Goal: Information Seeking & Learning: Learn about a topic

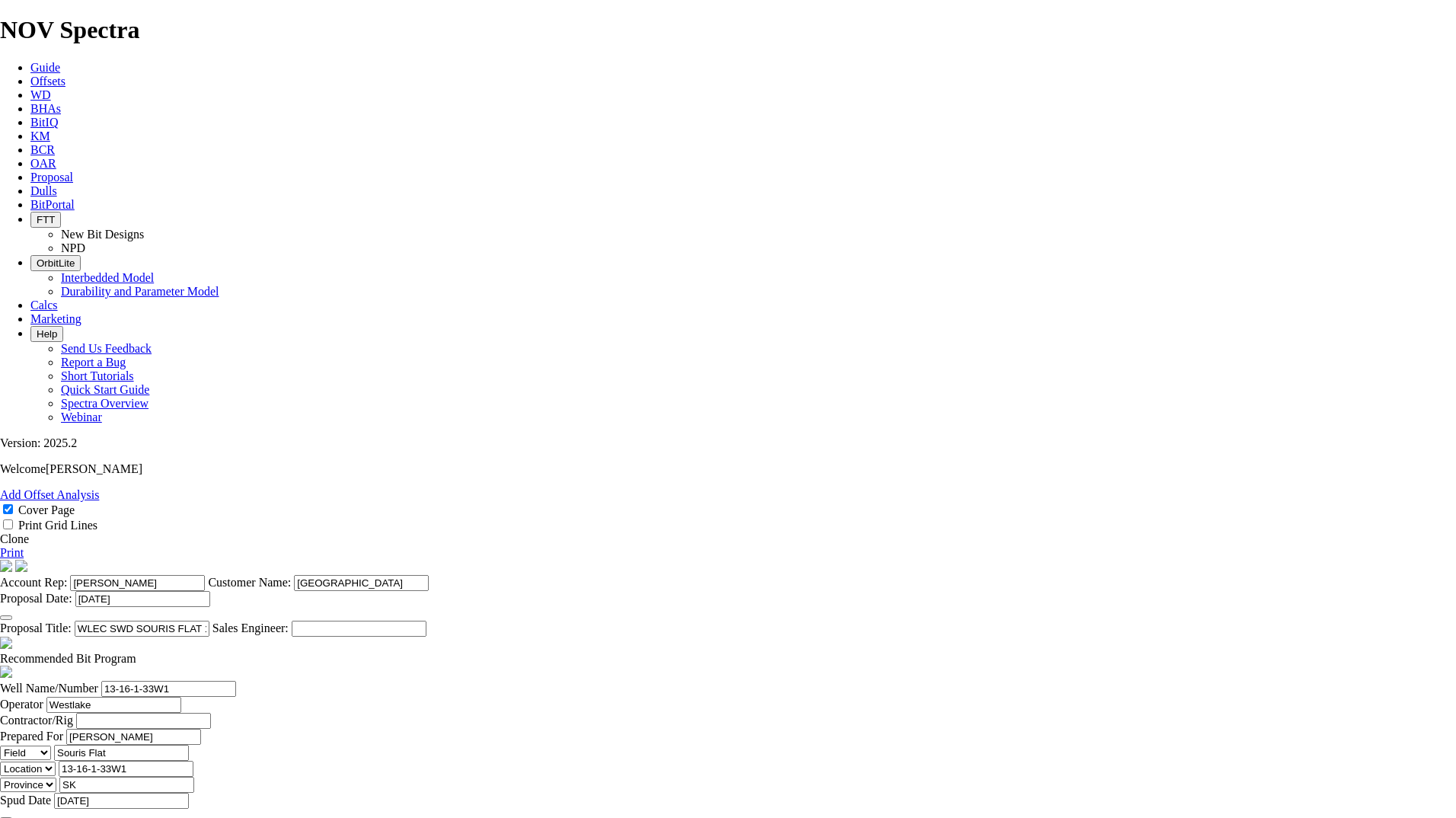
select select "field"
select select "location"
select select "province"
click at [73, 170] on span "Proposal" at bounding box center [52, 177] width 42 height 13
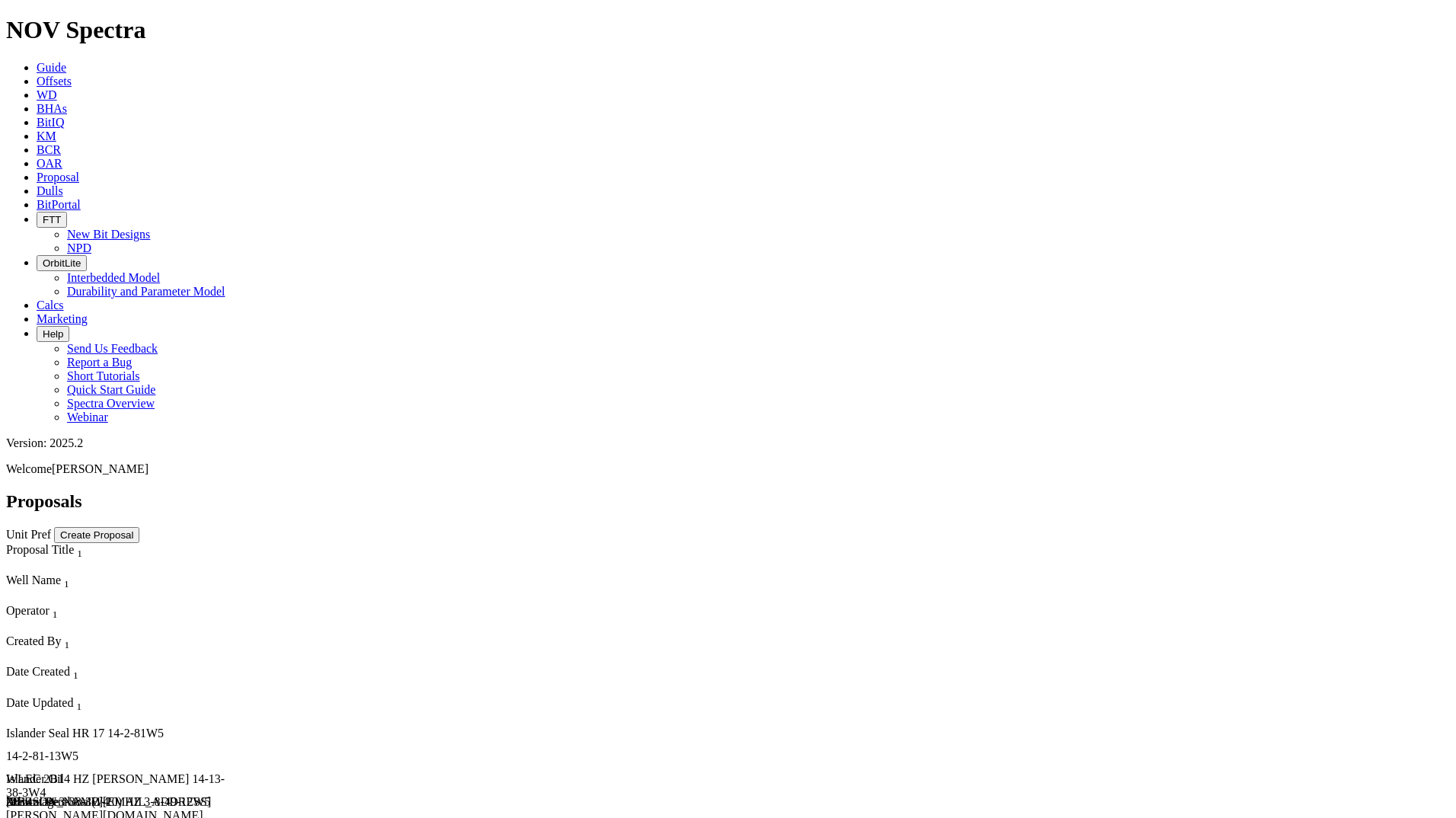
click at [237, 750] on div "14-2-81-13W5" at bounding box center [122, 756] width 232 height 14
select select "field"
select select "location"
select select "province"
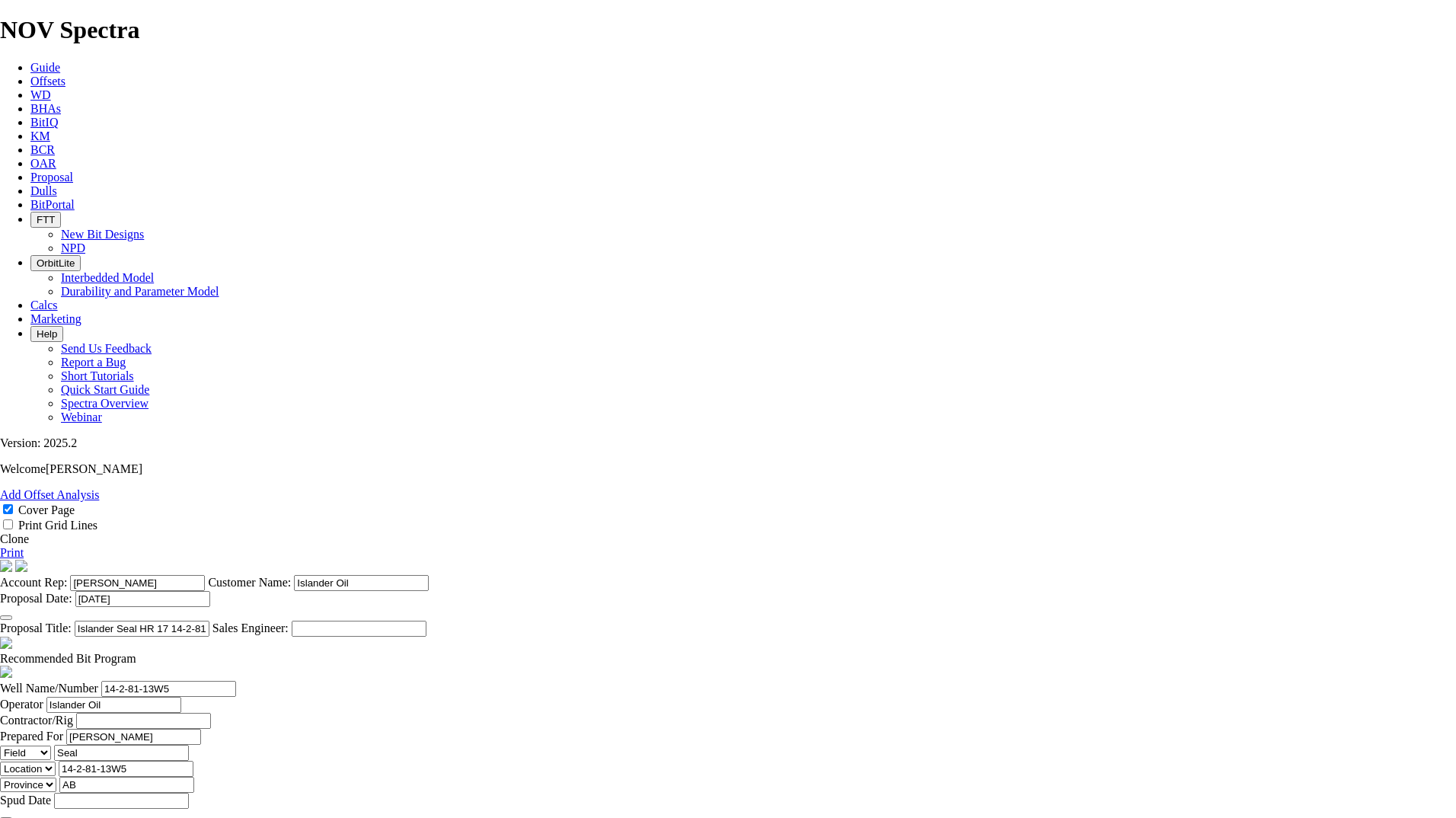
scroll to position [305, 0]
type input "2"
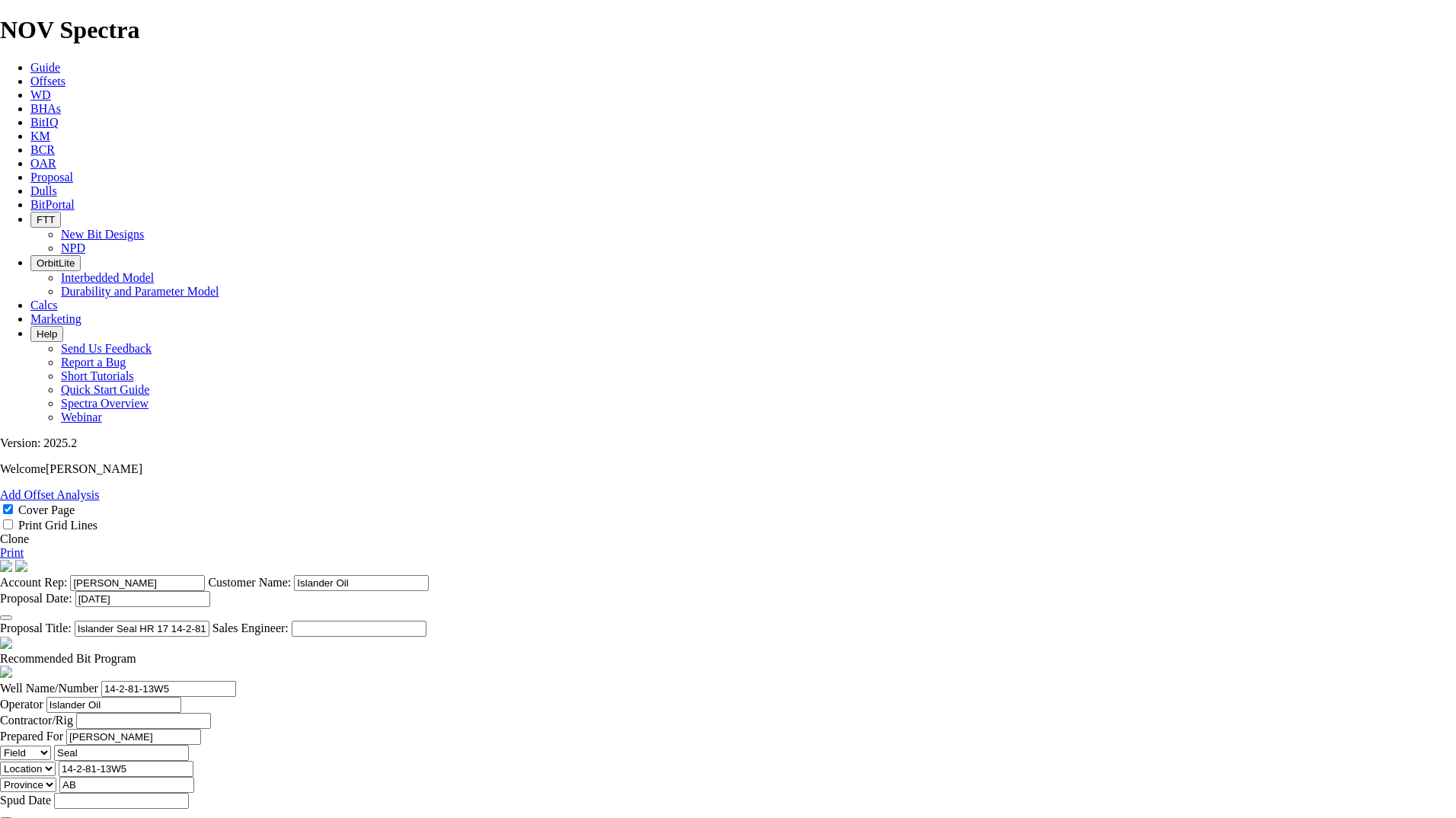
type input "200"
type input "1044"
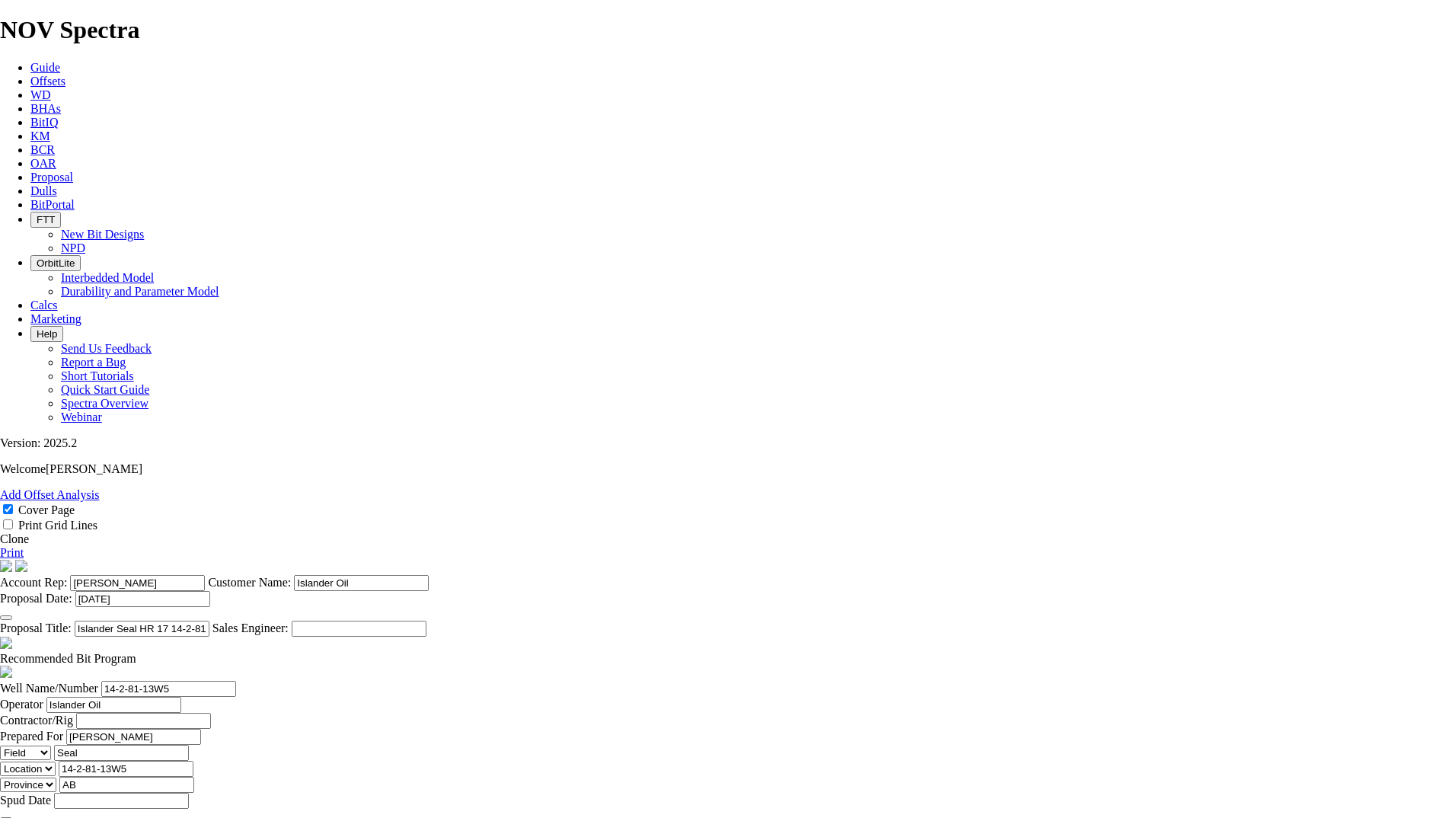
type input "3123"
select select "field"
select select "location"
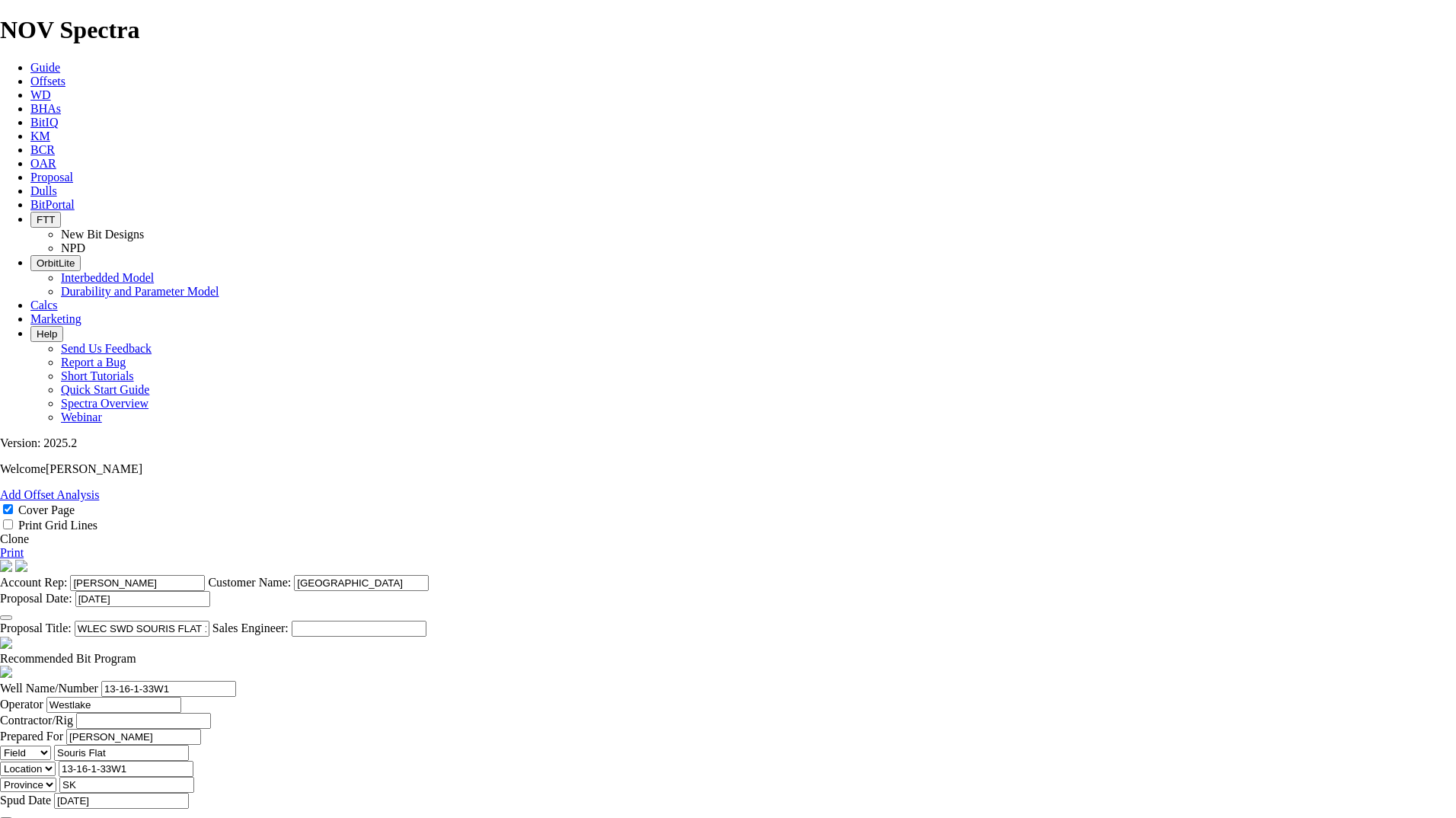
select select "province"
click at [30, 75] on icon at bounding box center [30, 81] width 0 height 13
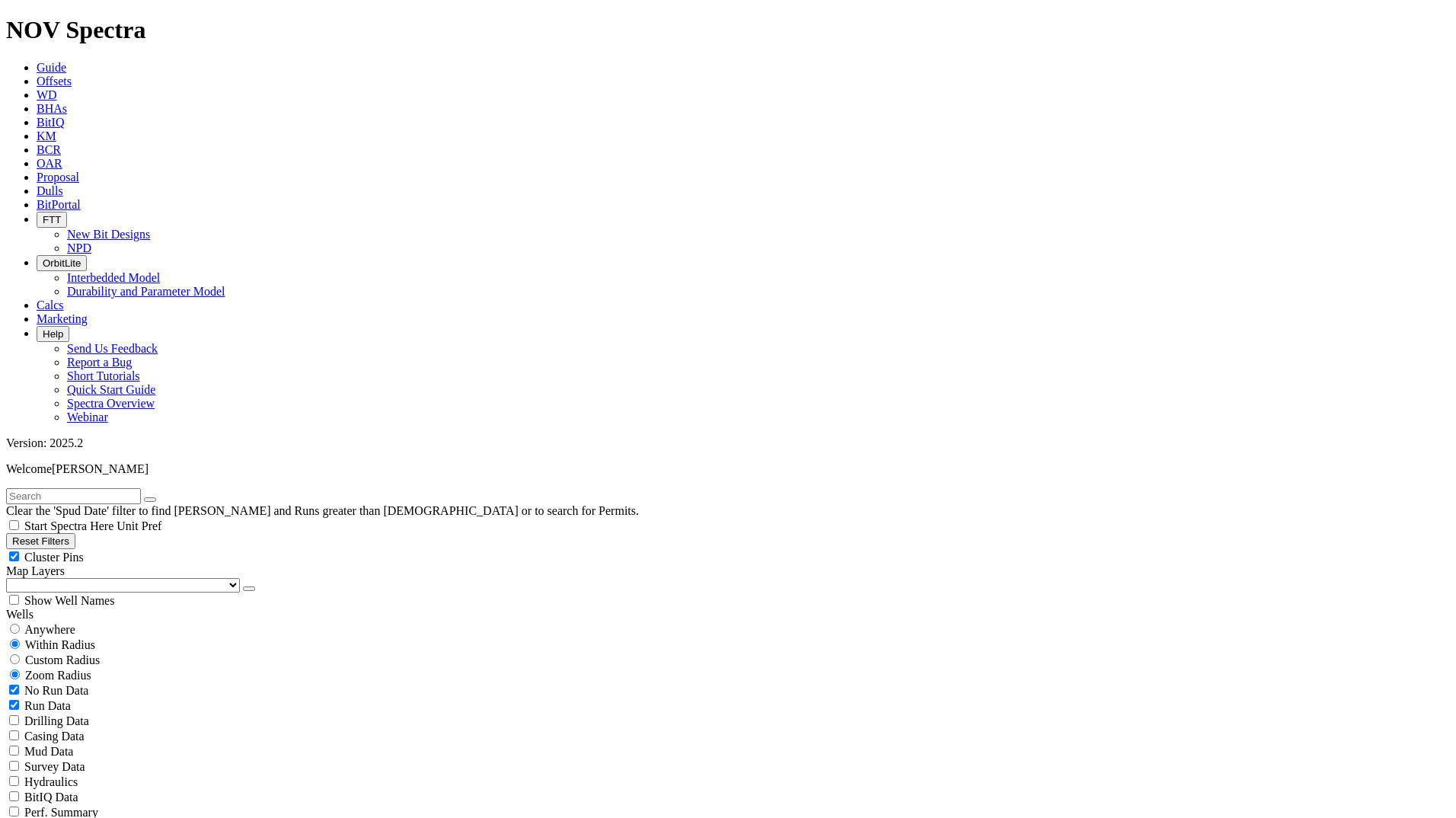
click at [20, 624] on input "radio" at bounding box center [15, 628] width 10 height 10
radio input "true"
radio input "false"
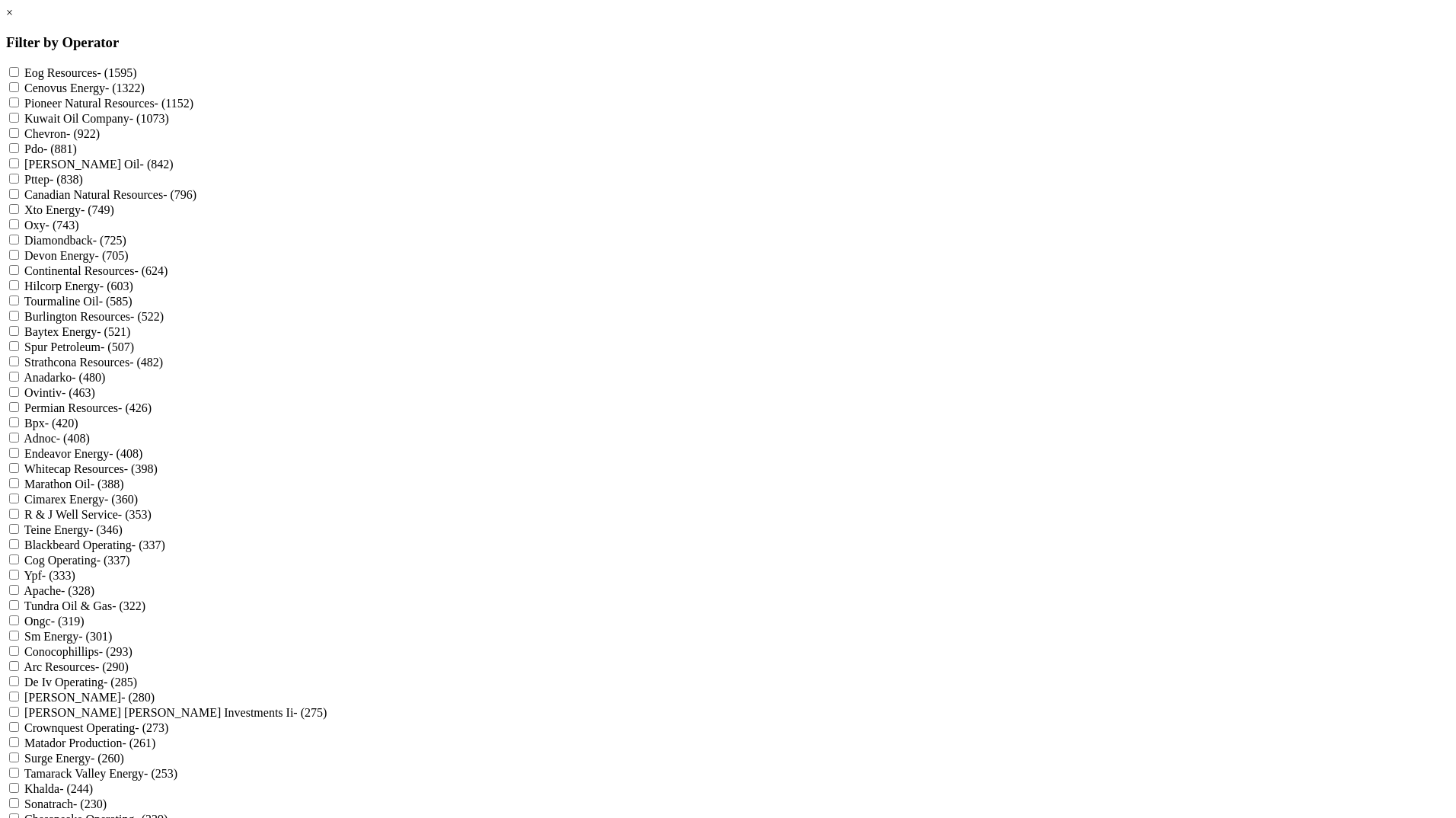
scroll to position [1394, 0]
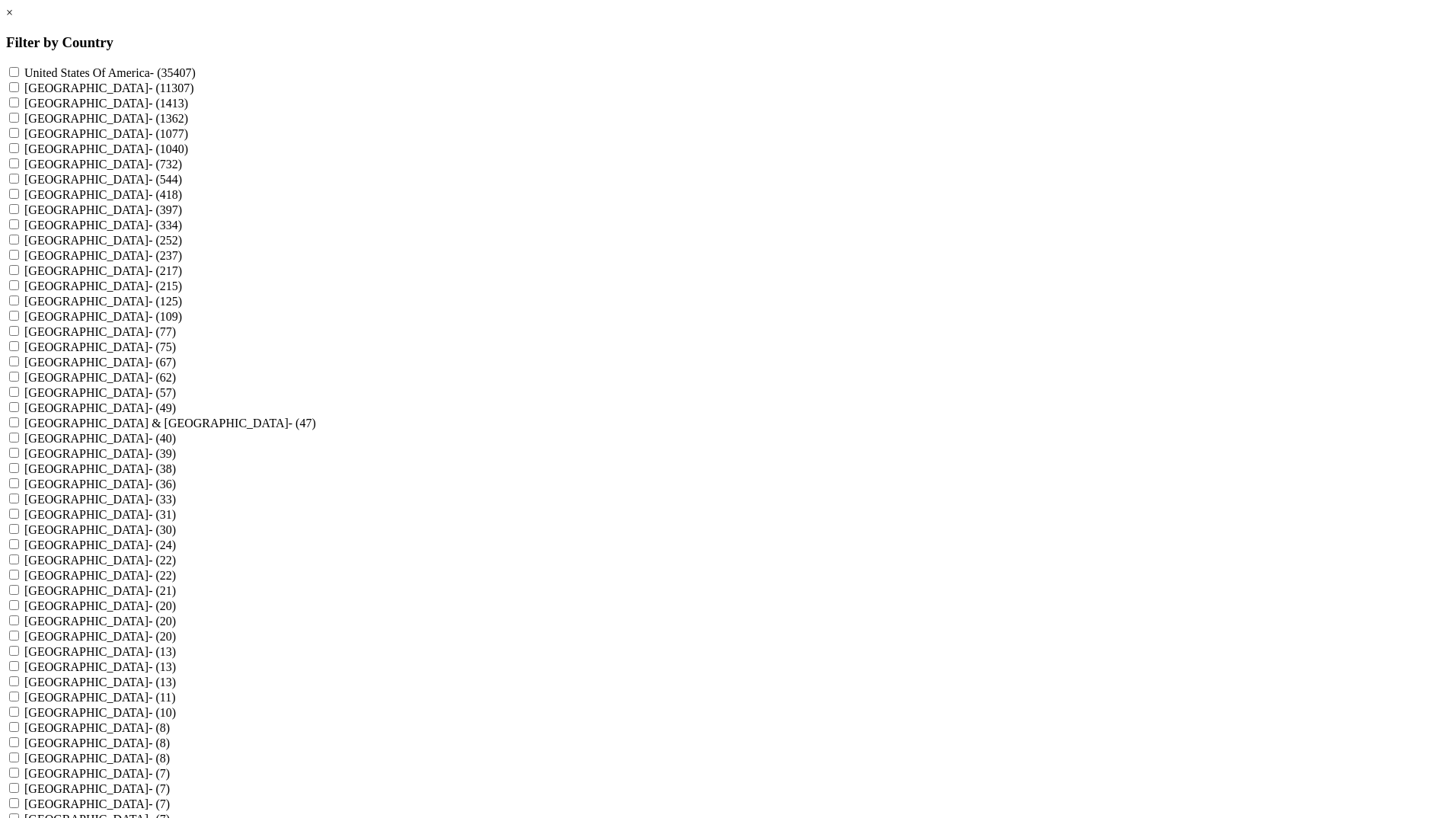
click at [194, 92] on label "Canada - (11307)" at bounding box center [109, 88] width 170 height 13
click at [19, 92] on input "Canada - (11307)" at bounding box center [14, 86] width 10 height 10
checkbox input "true"
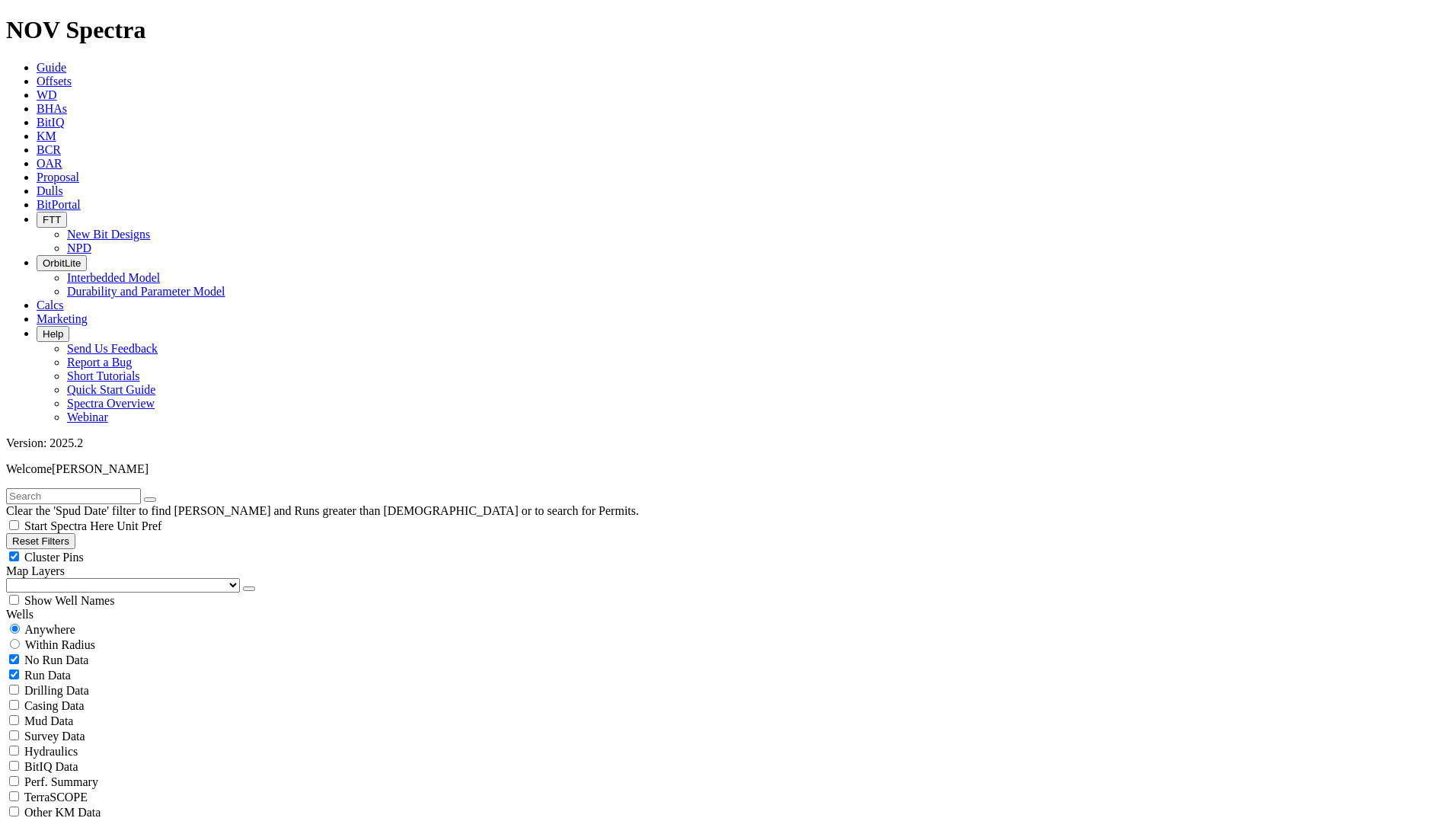
radio input "false"
radio input "true"
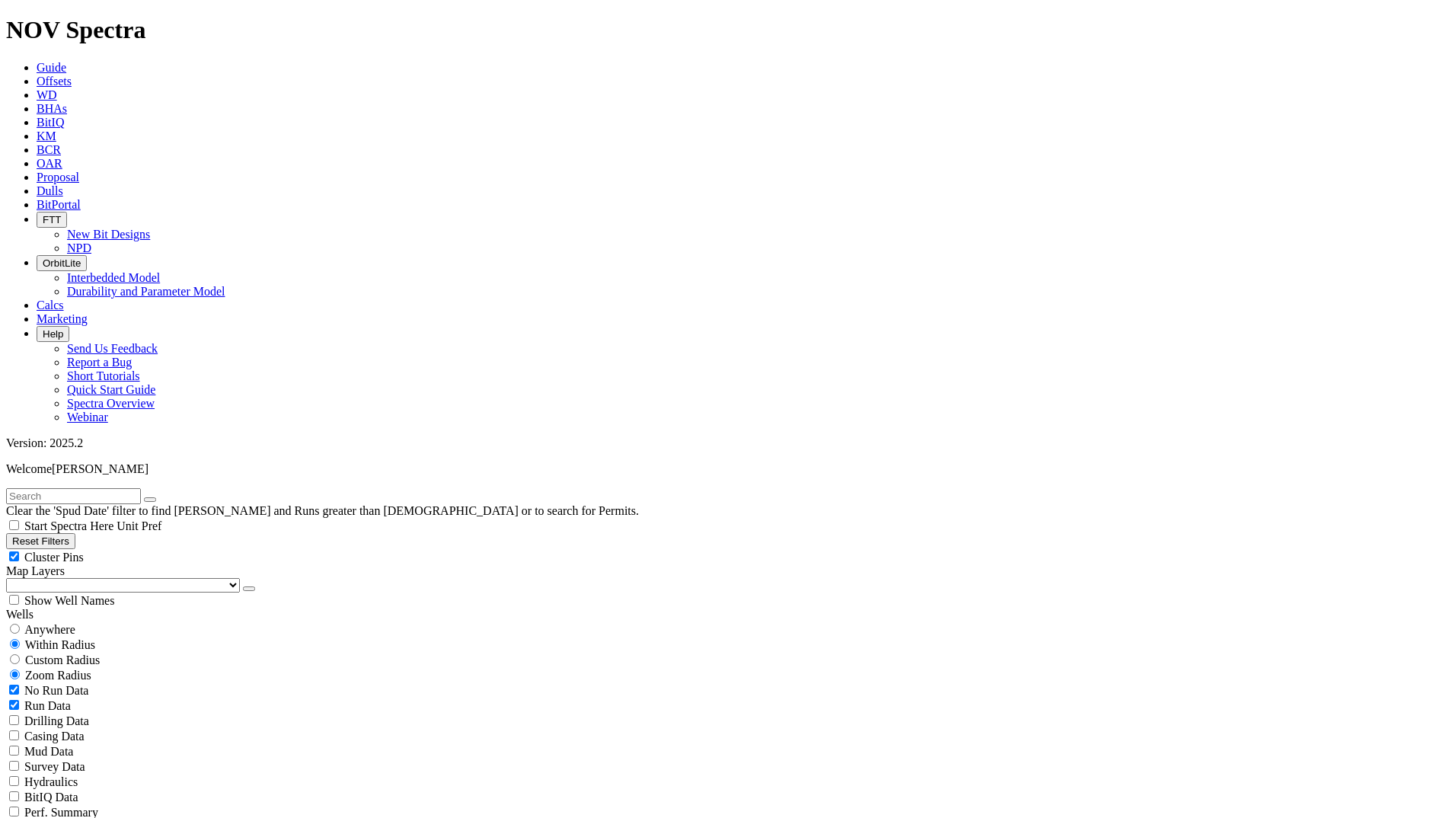
scroll to position [882, 0]
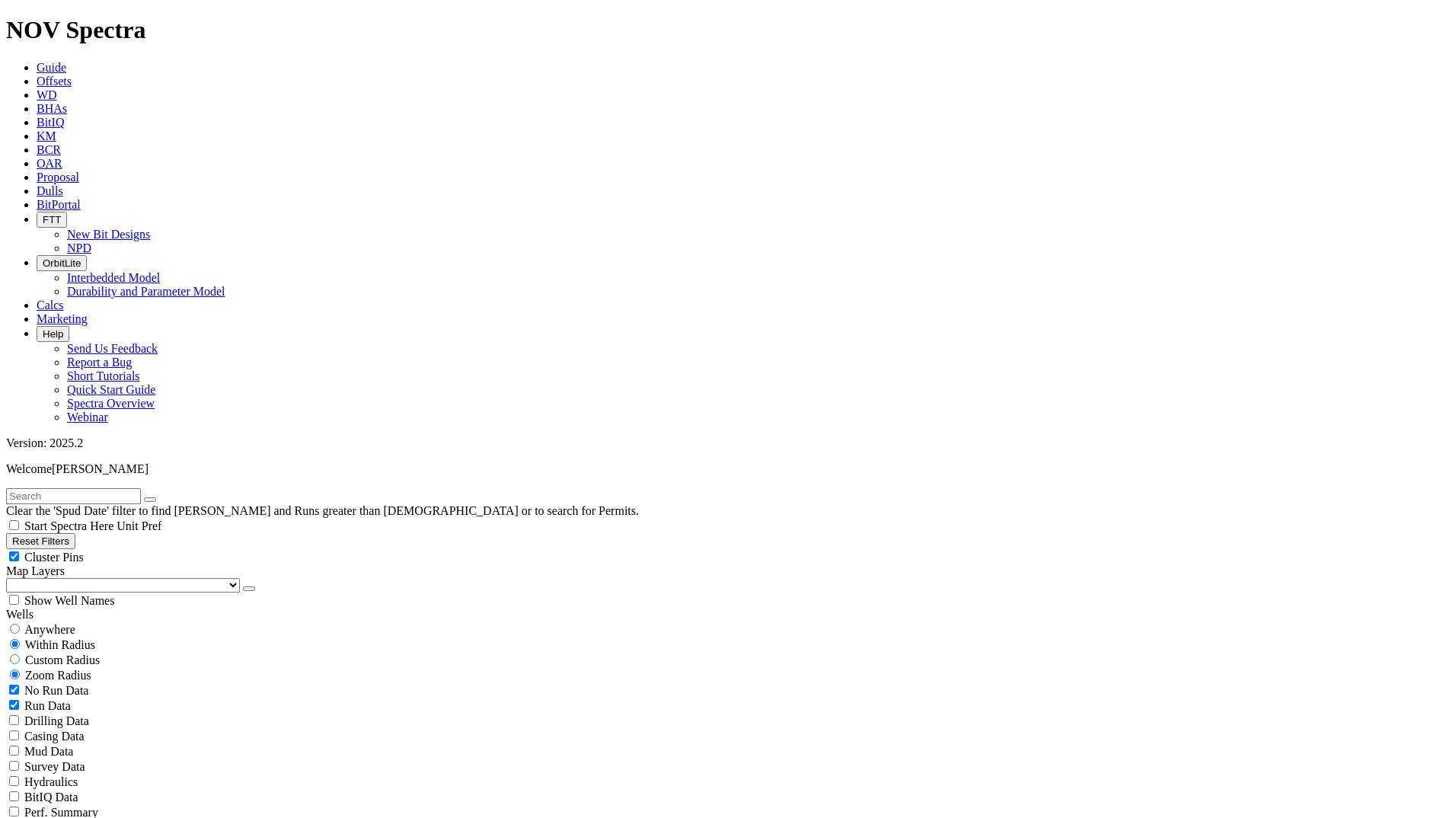
select select
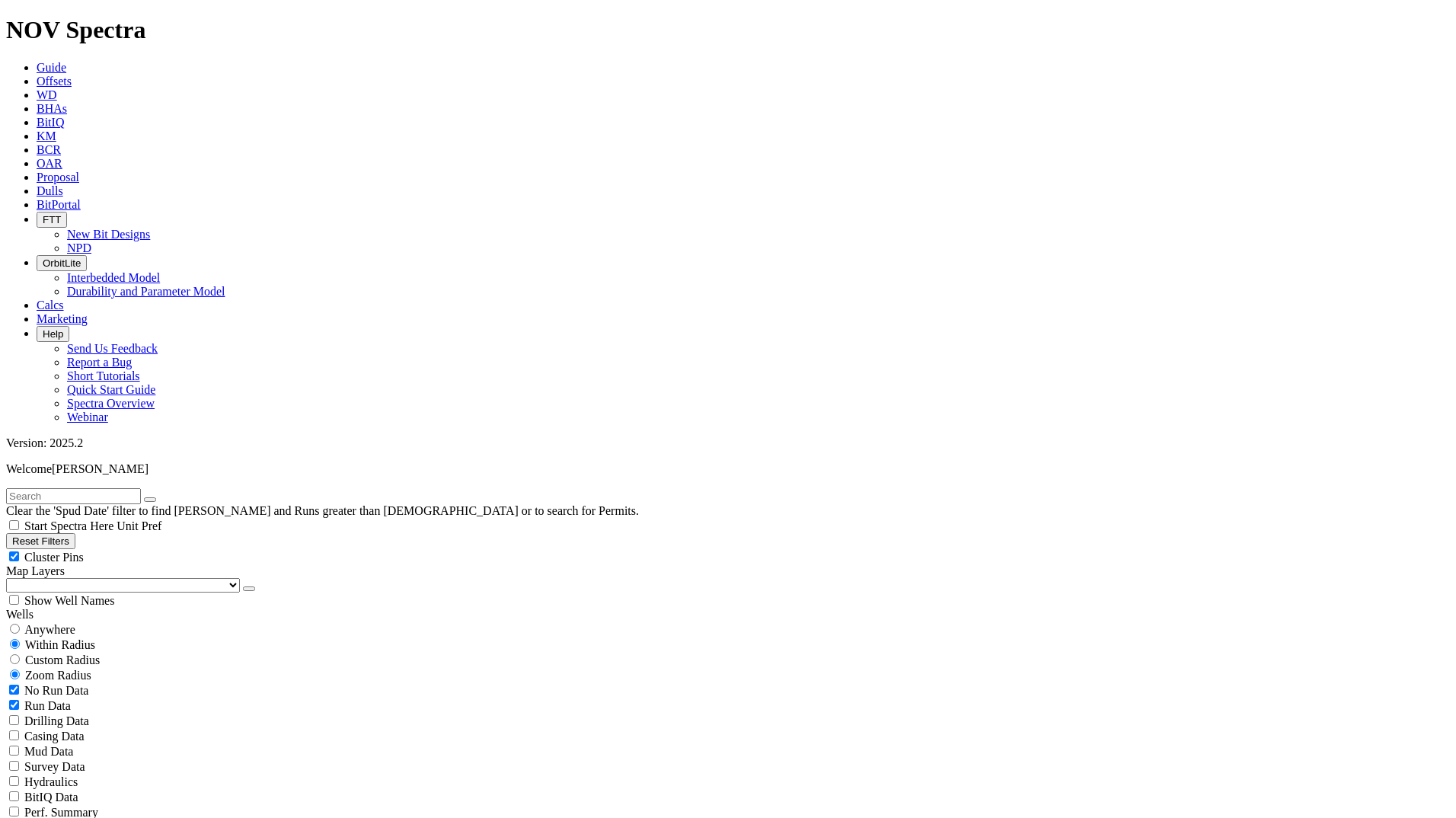
type input "1/1/24"
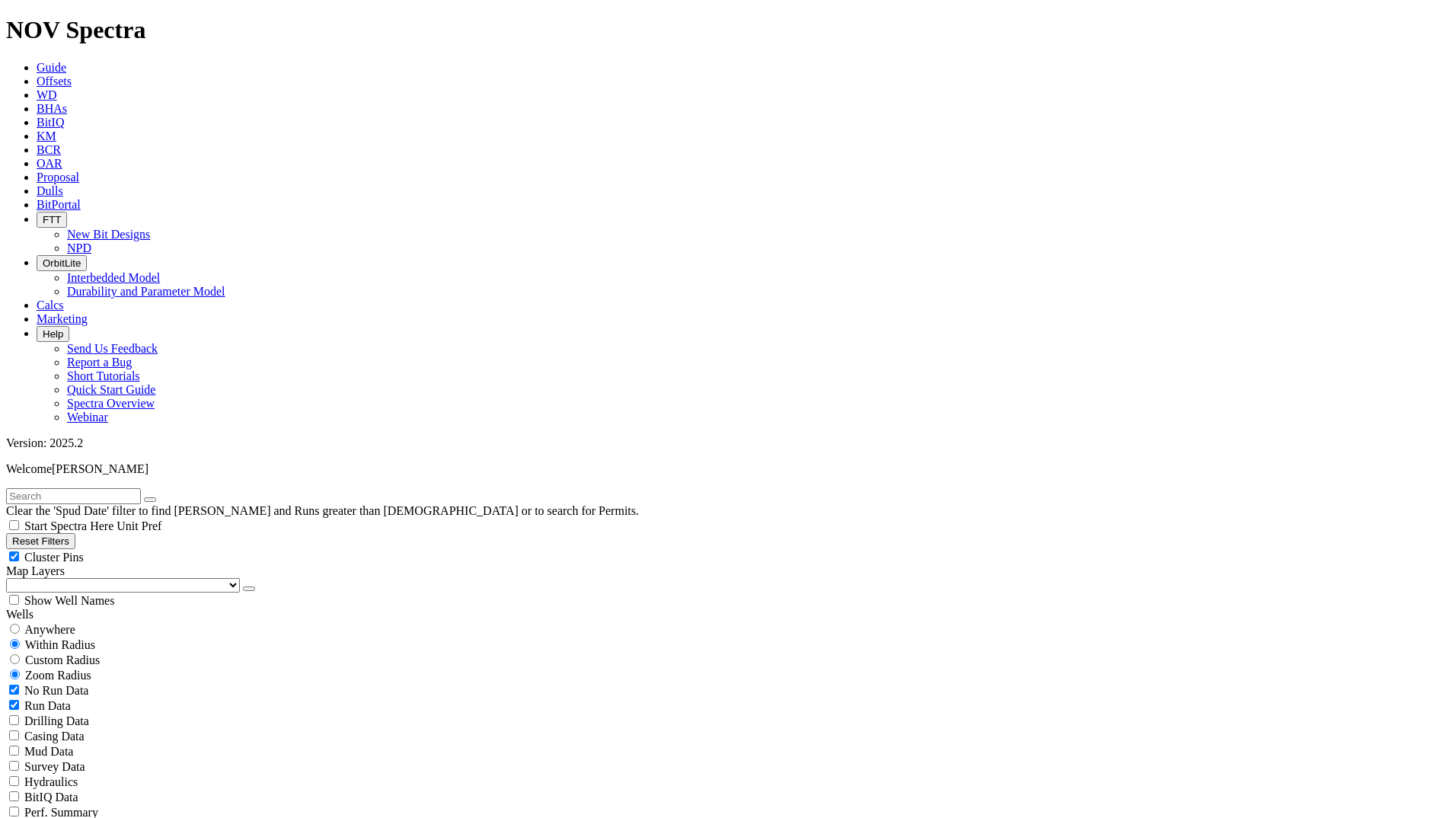
scroll to position [421, 0]
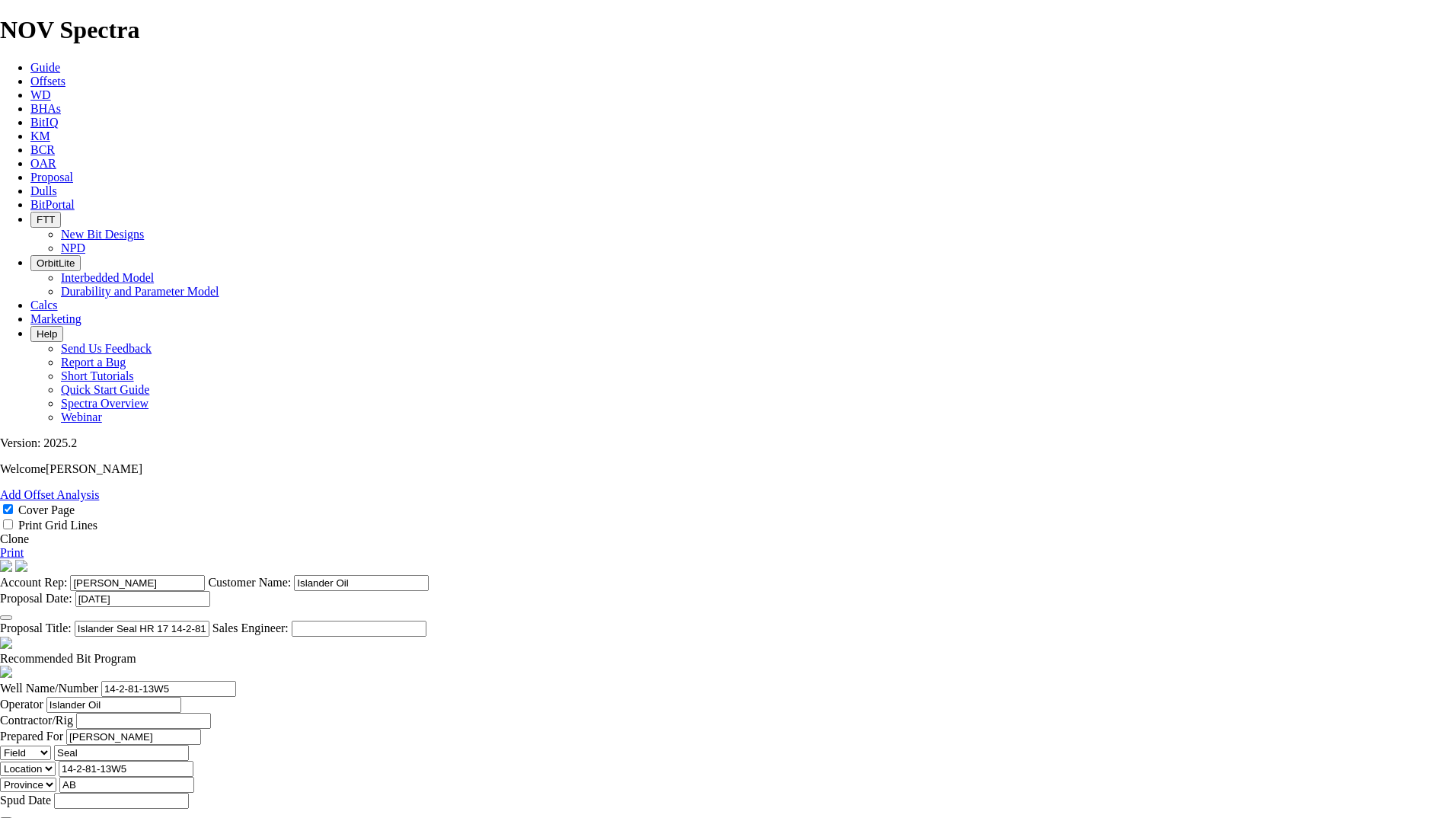
select select "field"
select select "location"
select select "province"
click at [136, 652] on span at bounding box center [136, 659] width 0 height 13
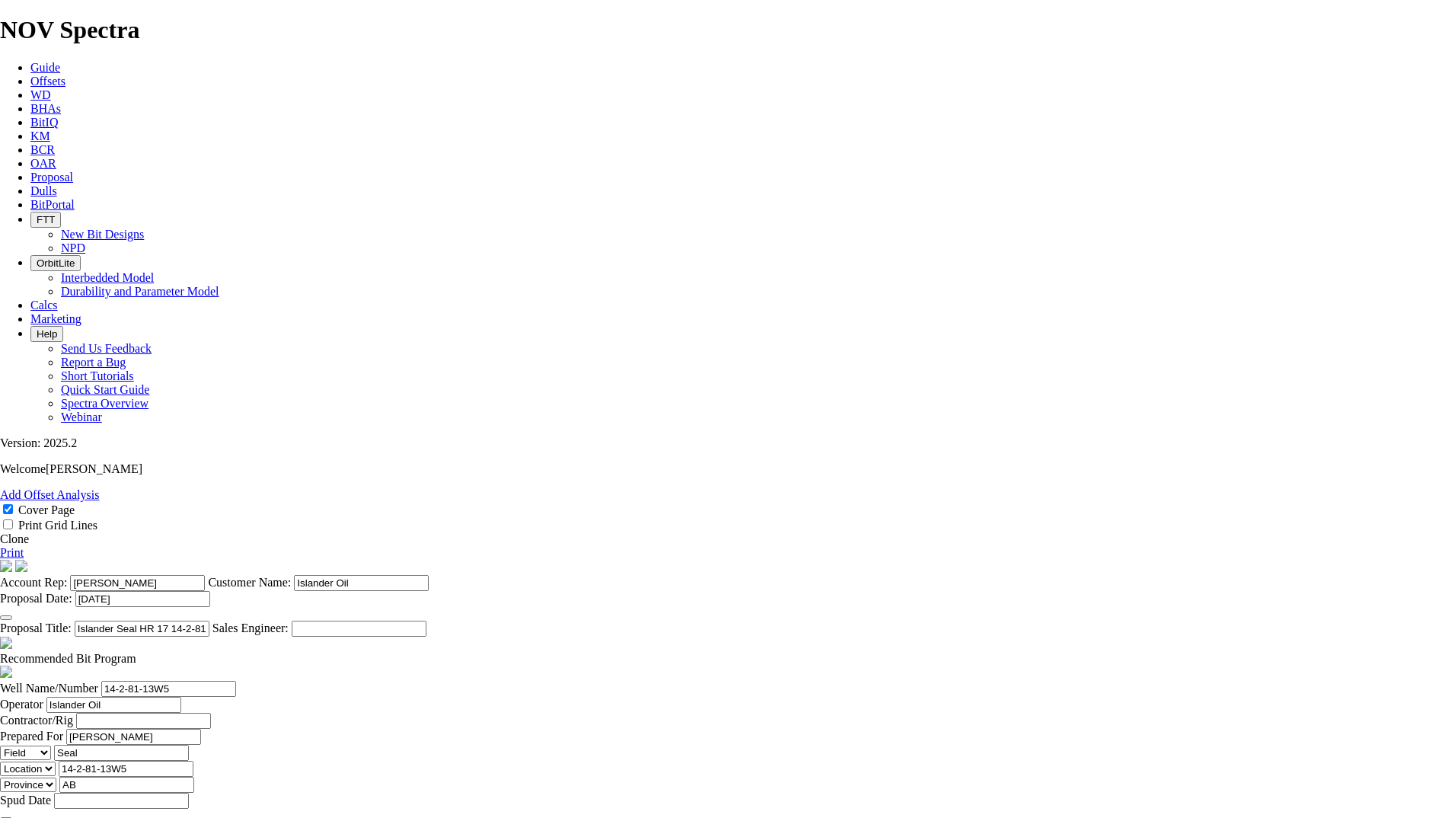
select select "string:Redline"
checkbox input "false"
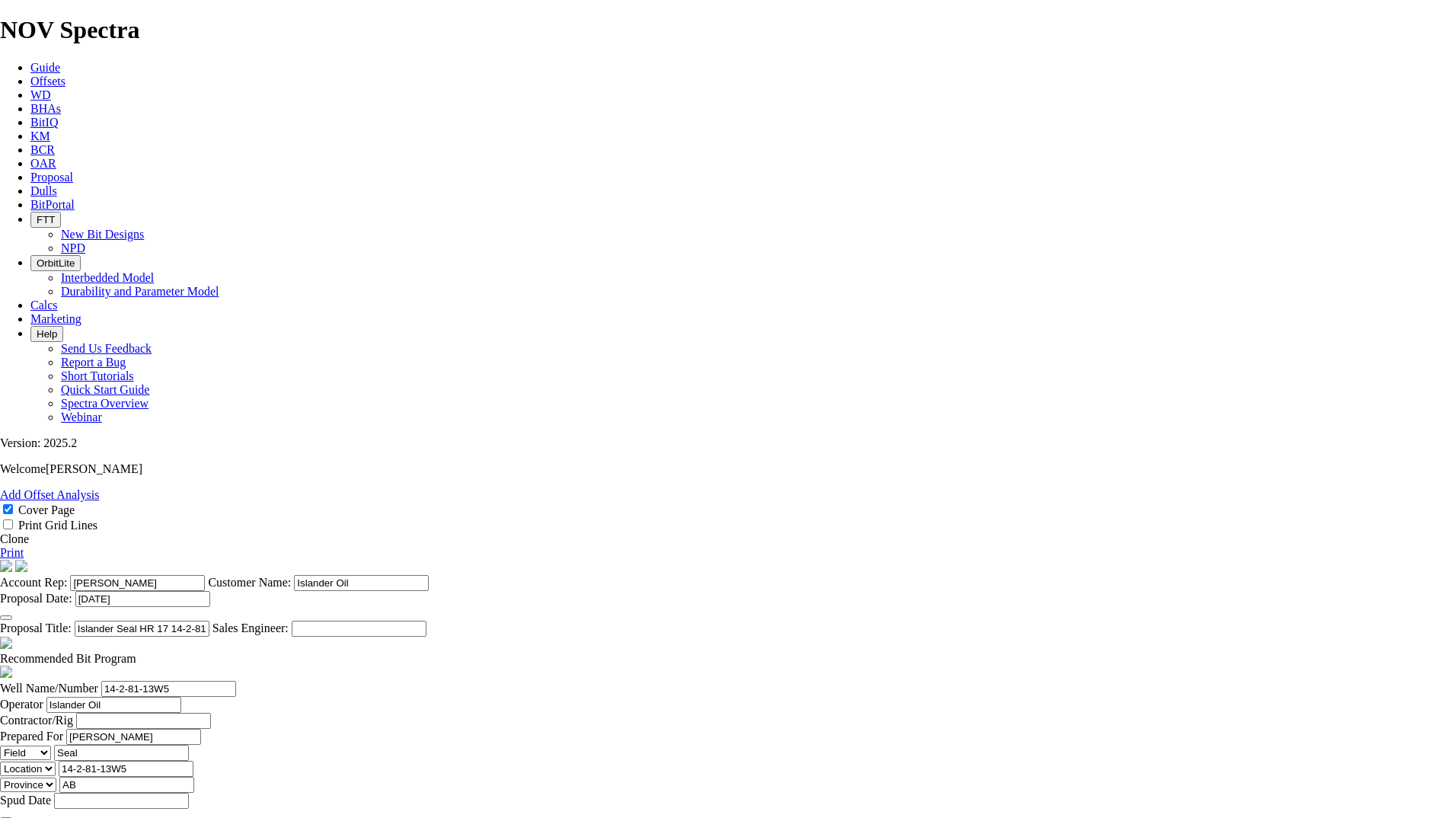
type input "5000"
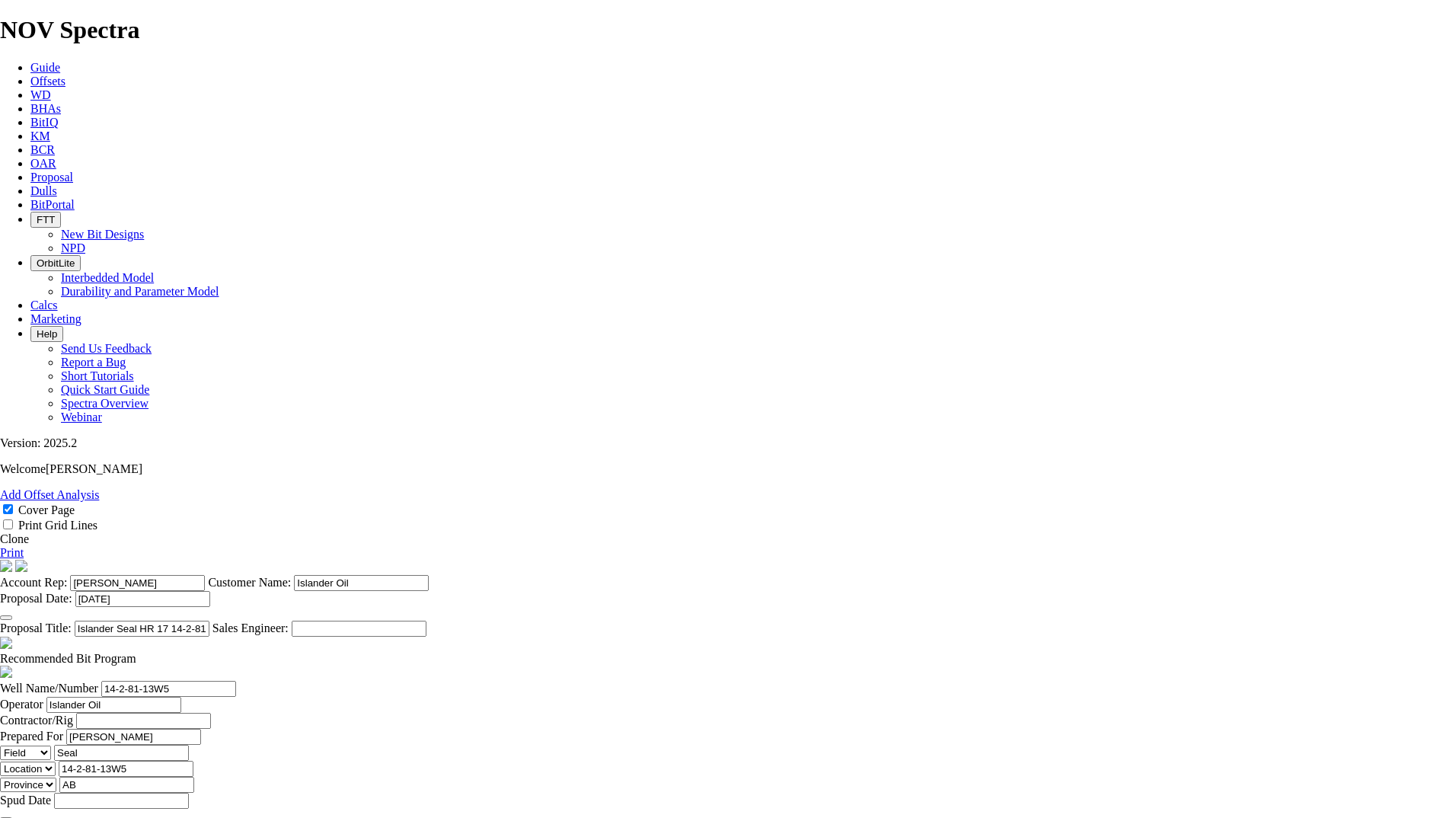
type input "Re-Tip"
type input "200"
type input "R"
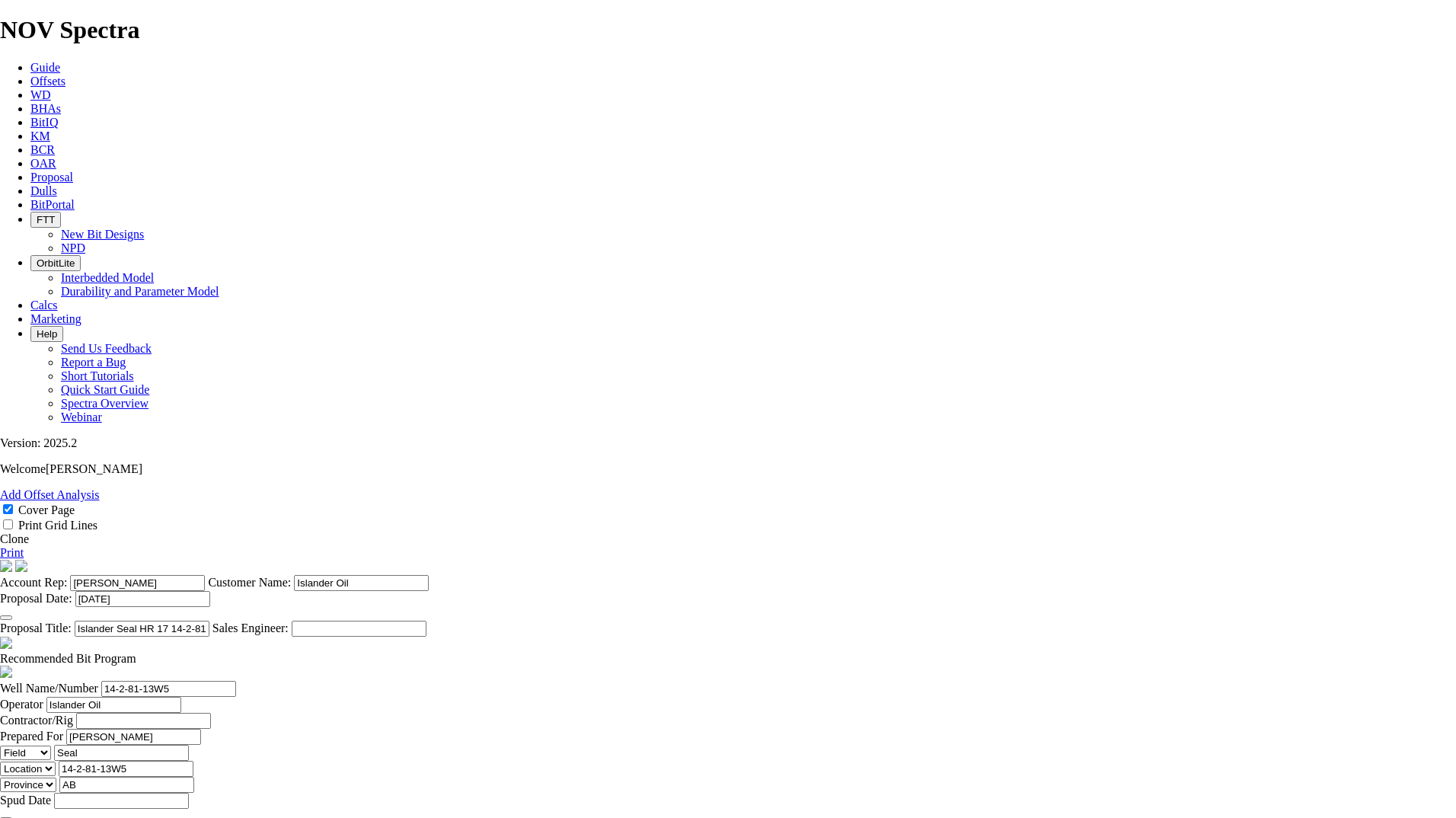
type input "B"
type input "No Bid"
drag, startPoint x: 549, startPoint y: 648, endPoint x: 550, endPoint y: 656, distance: 8.1
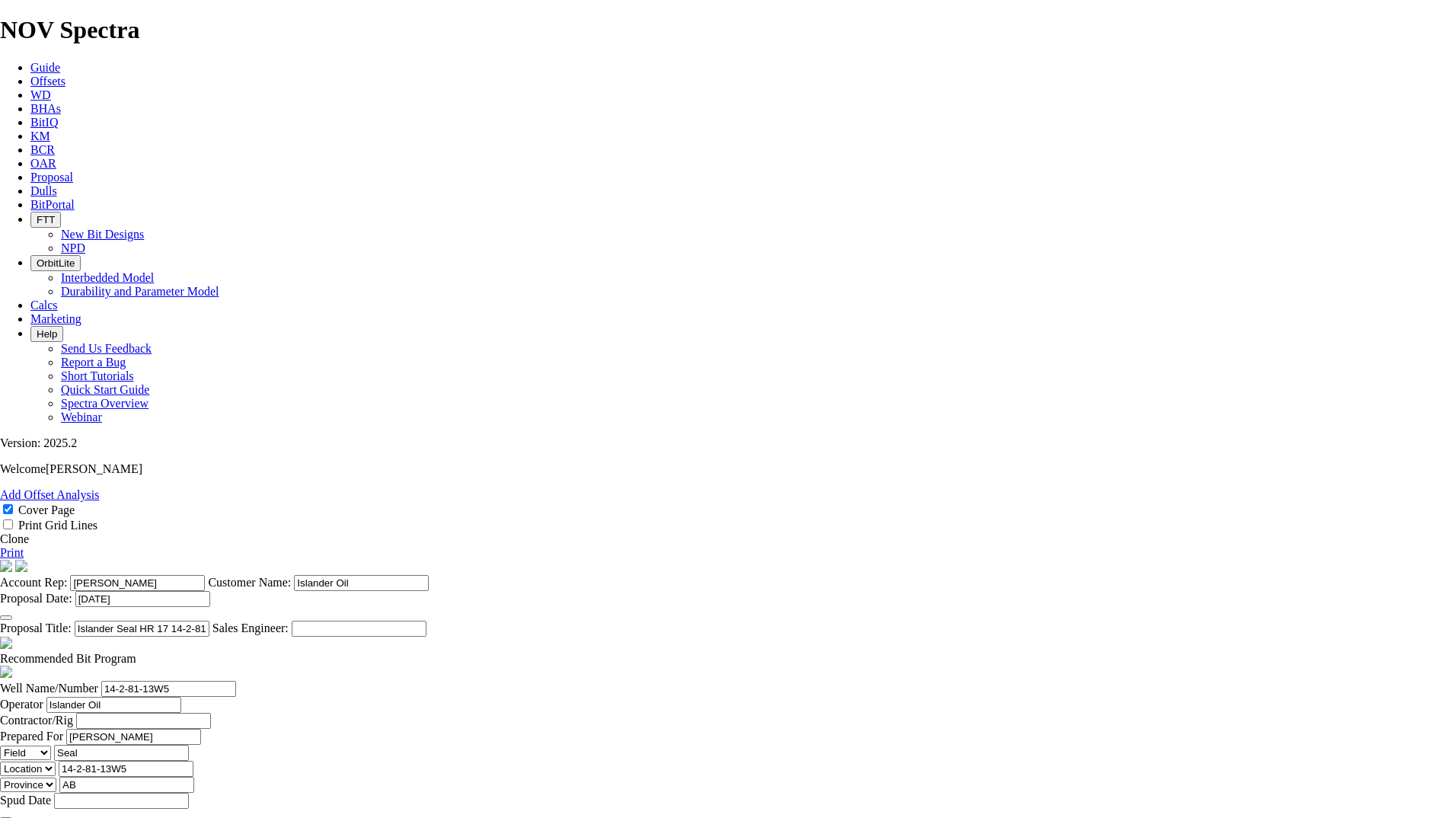
type input "TK53-O1"
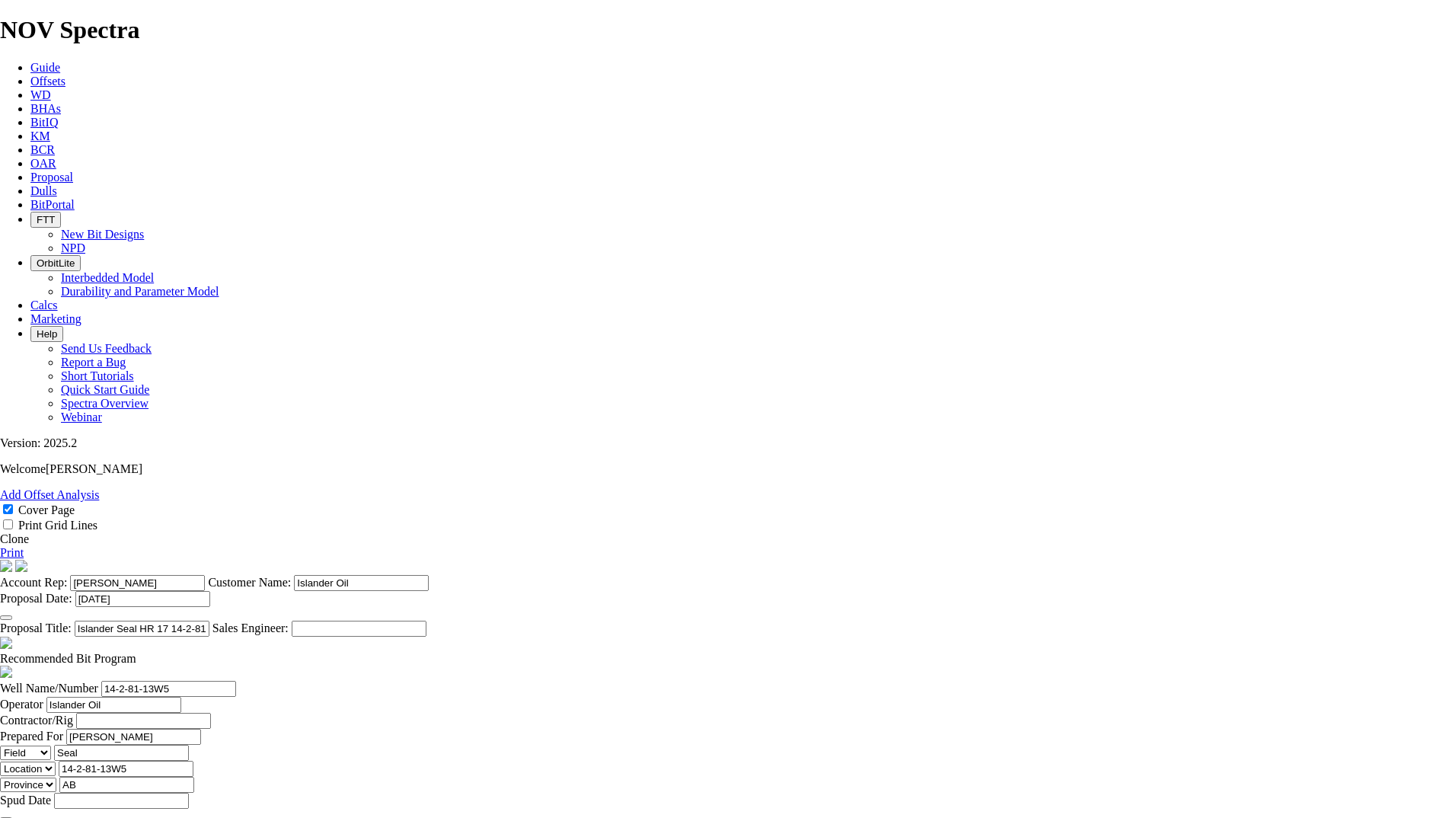
scroll to position [548, 0]
type input "TK66"
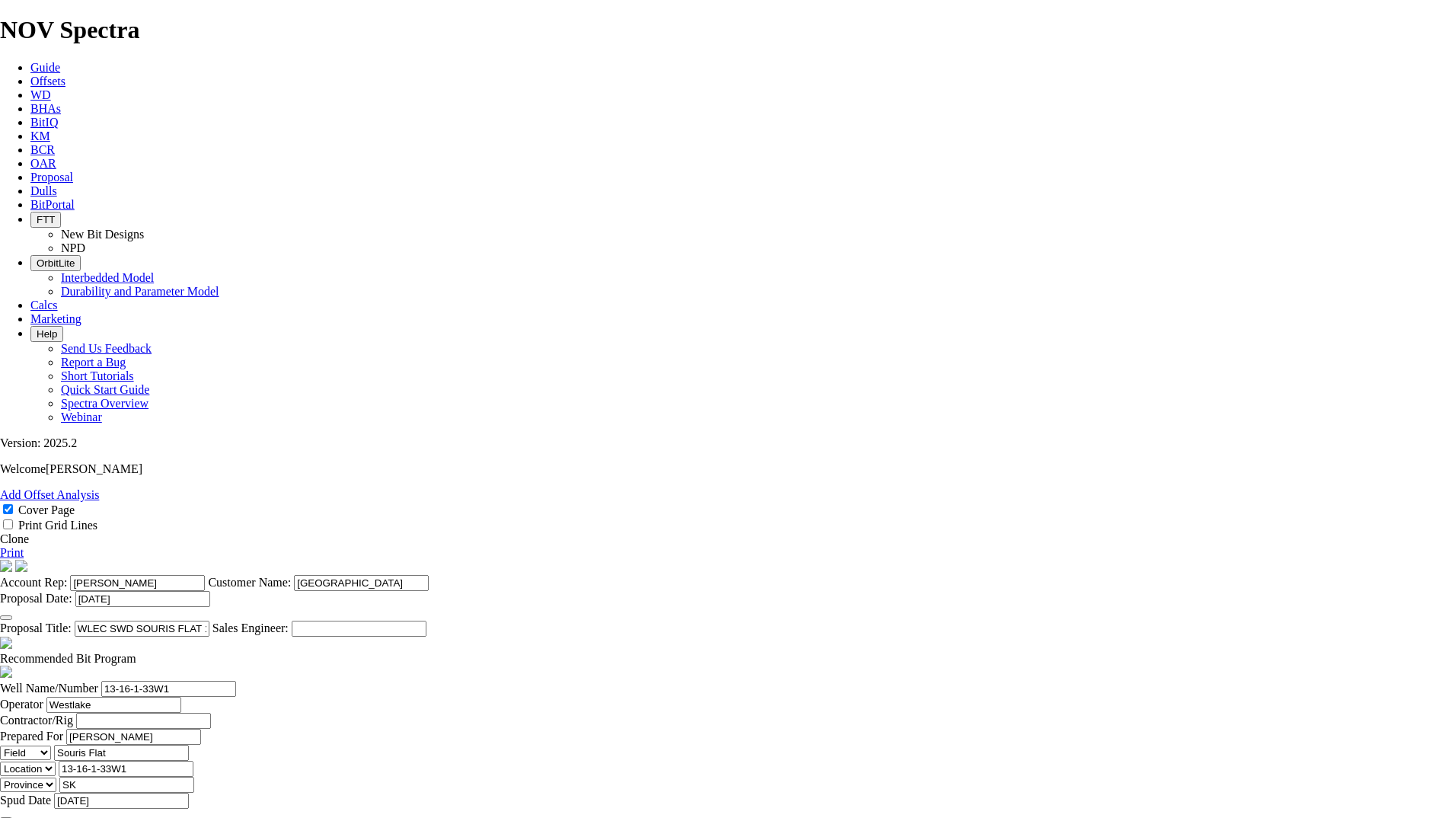
select select "field"
select select "location"
select select "province"
click at [30, 170] on icon at bounding box center [30, 177] width 0 height 13
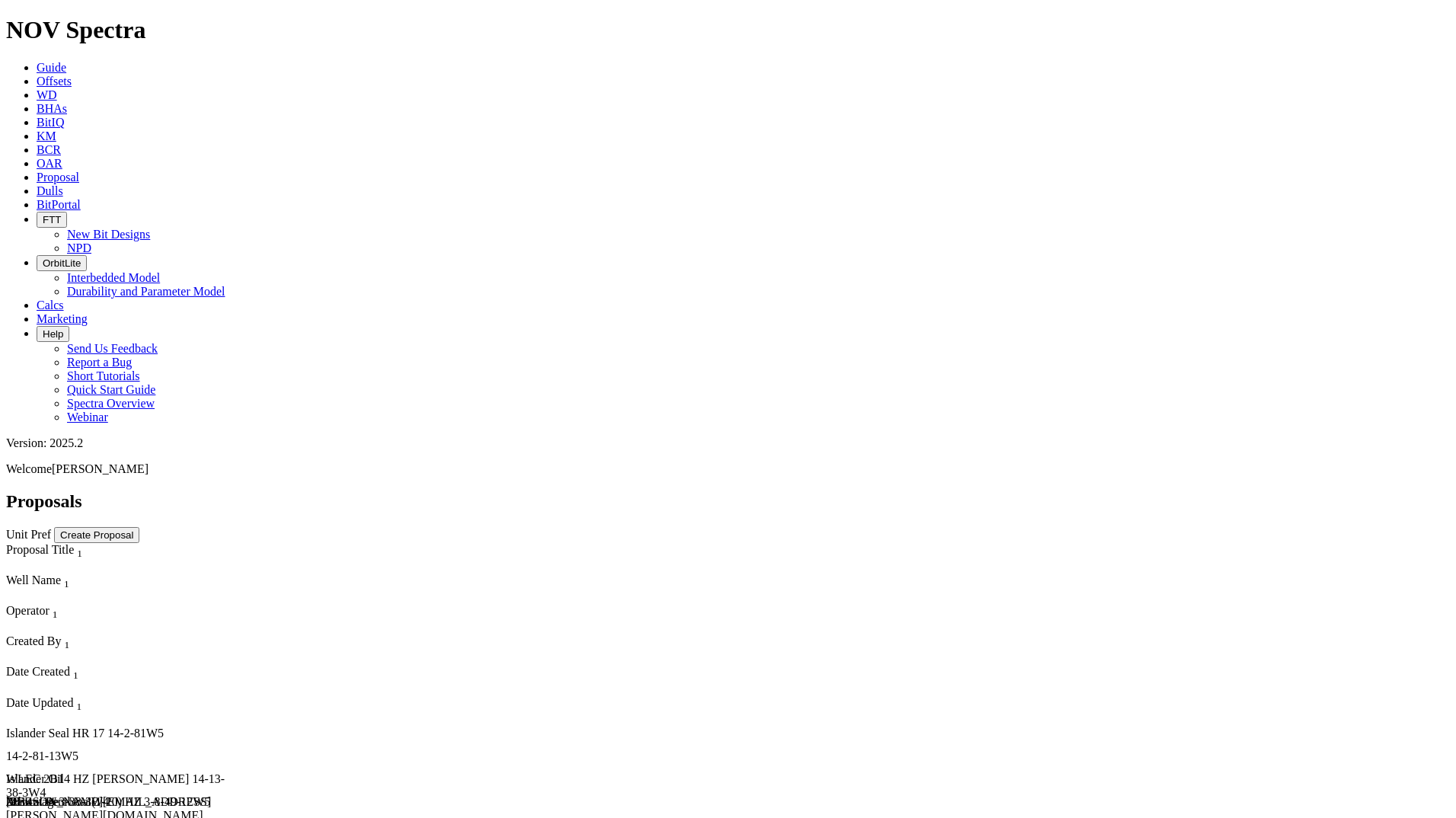
click at [132, 772] on div "WLEC 2B14 HZ [PERSON_NAME] 14-13-38-3W4" at bounding box center [122, 786] width 232 height 28
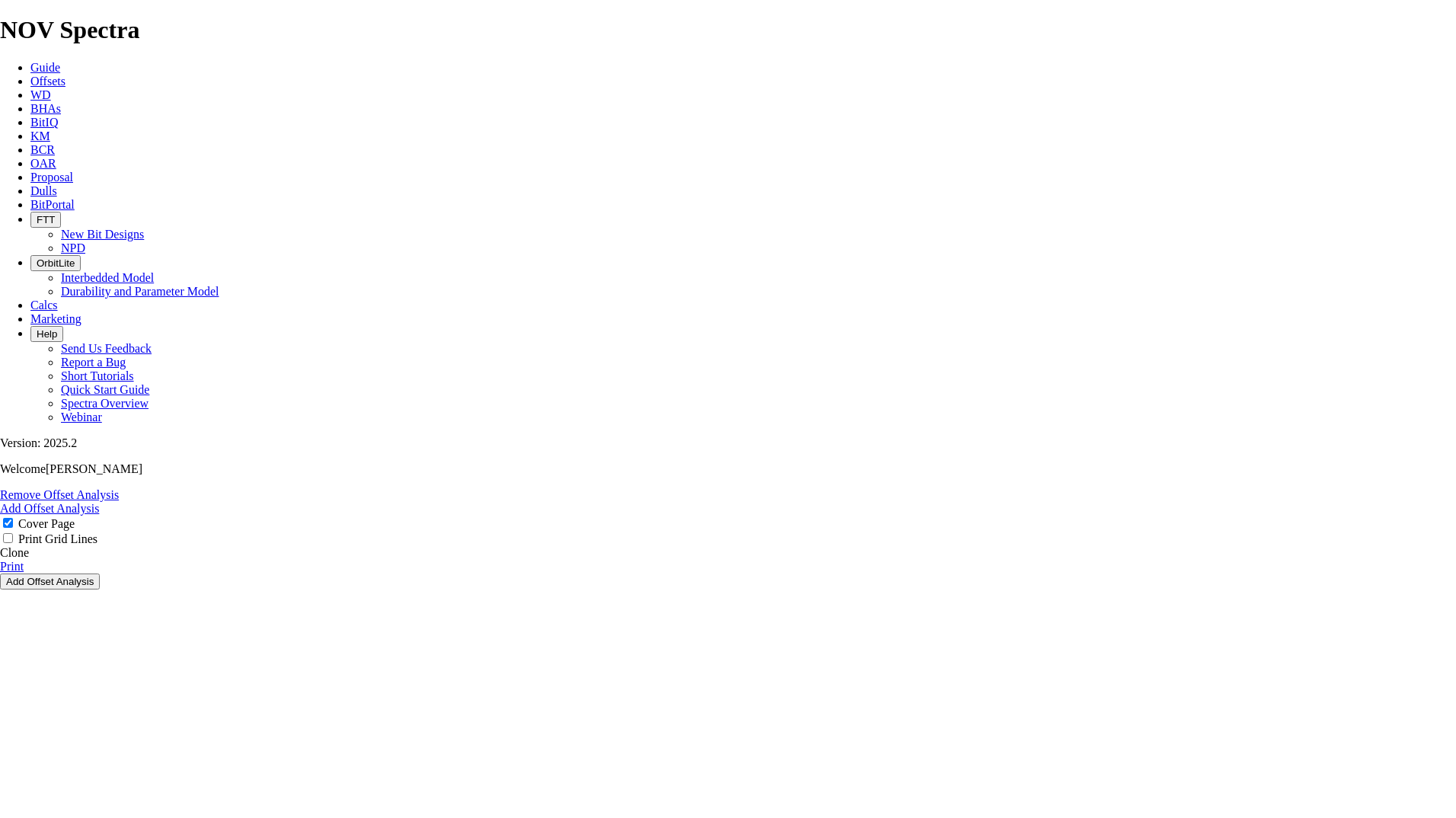
select select "field"
select select "location"
select select "province"
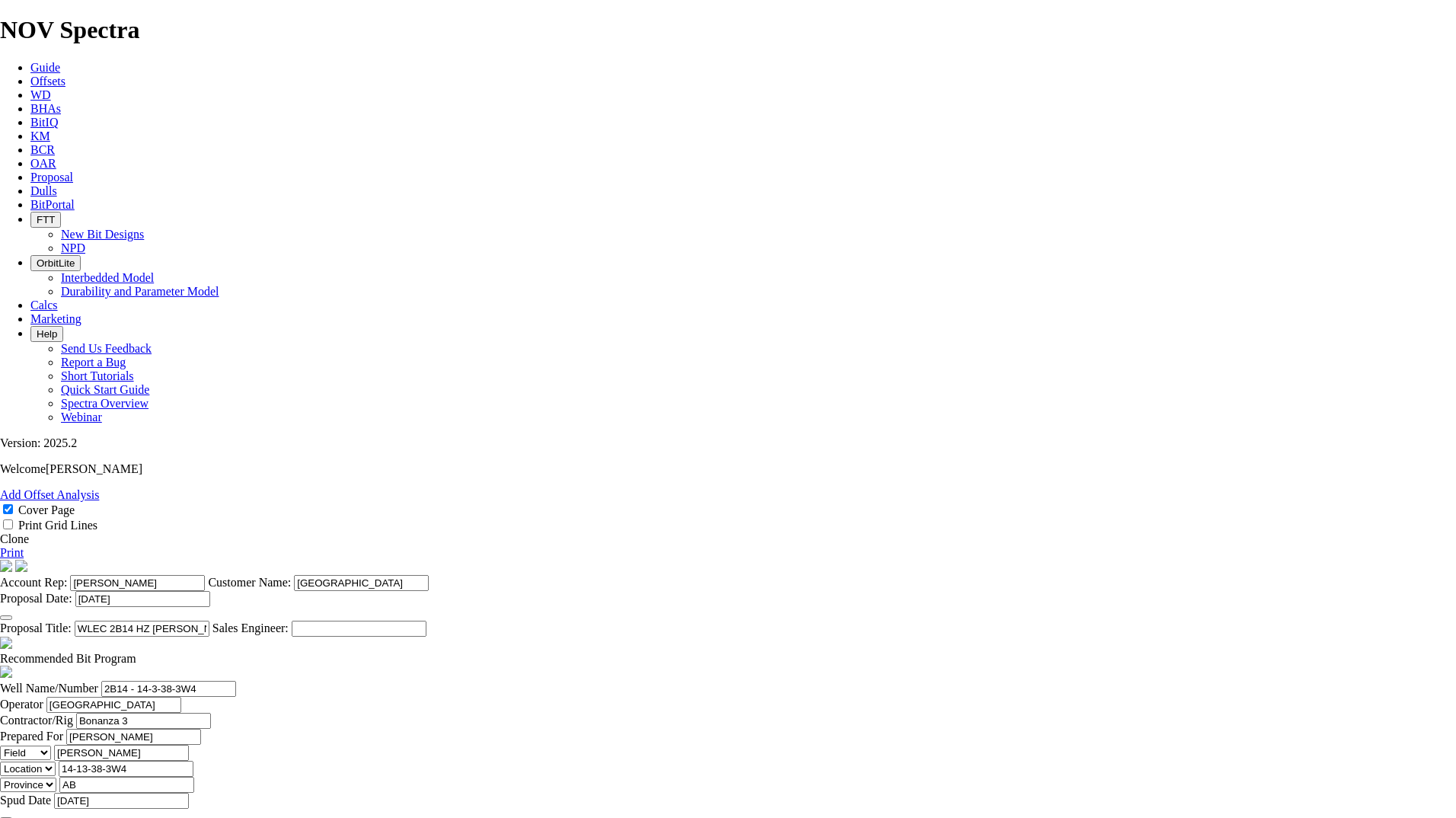
scroll to position [533, 0]
click at [55, 762] on select "County Parish Location" at bounding box center [28, 769] width 55 height 15
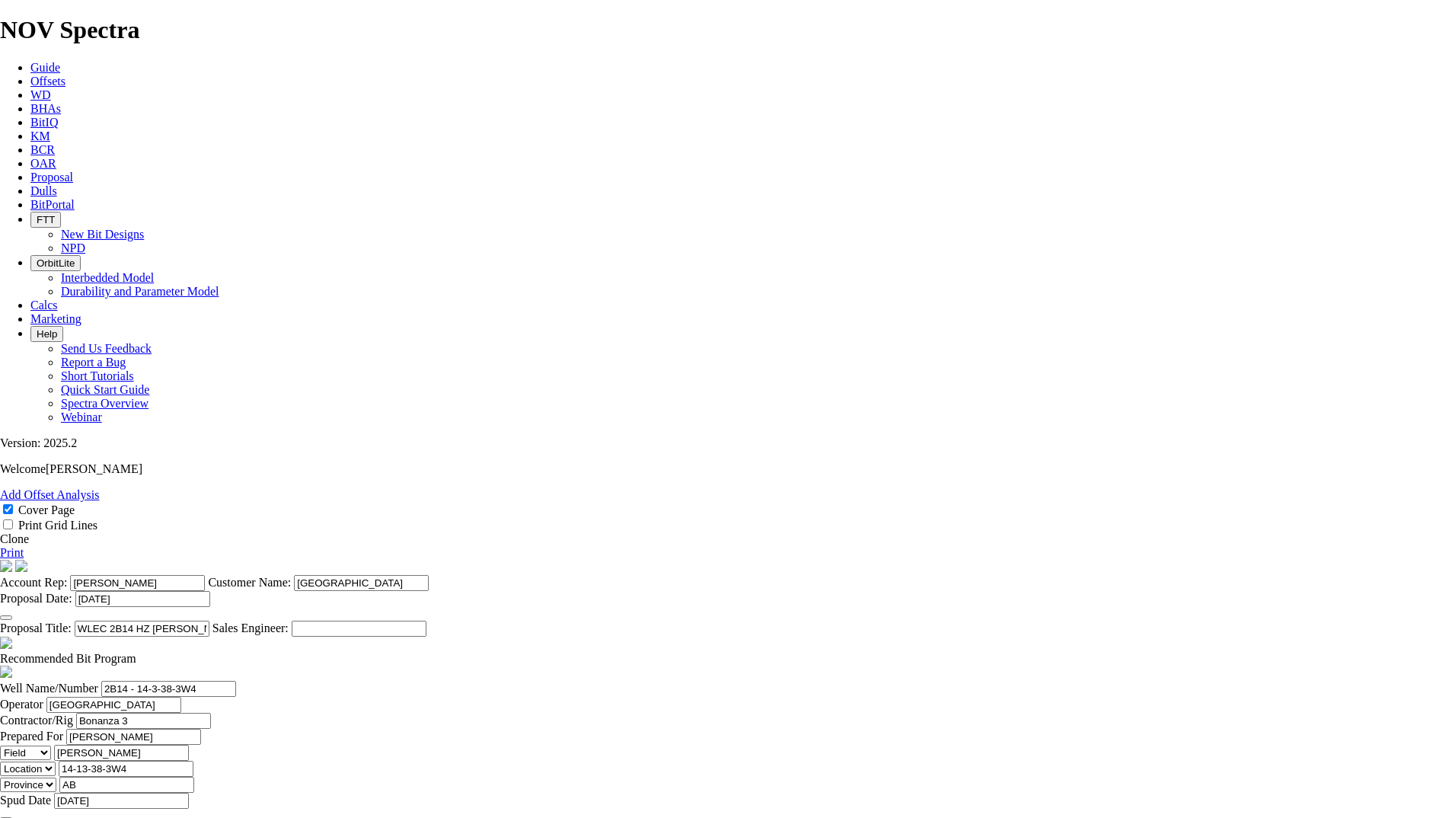
drag, startPoint x: 842, startPoint y: 205, endPoint x: 849, endPoint y: 213, distance: 10.6
click at [136, 652] on span at bounding box center [136, 659] width 0 height 13
checkbox input "false"
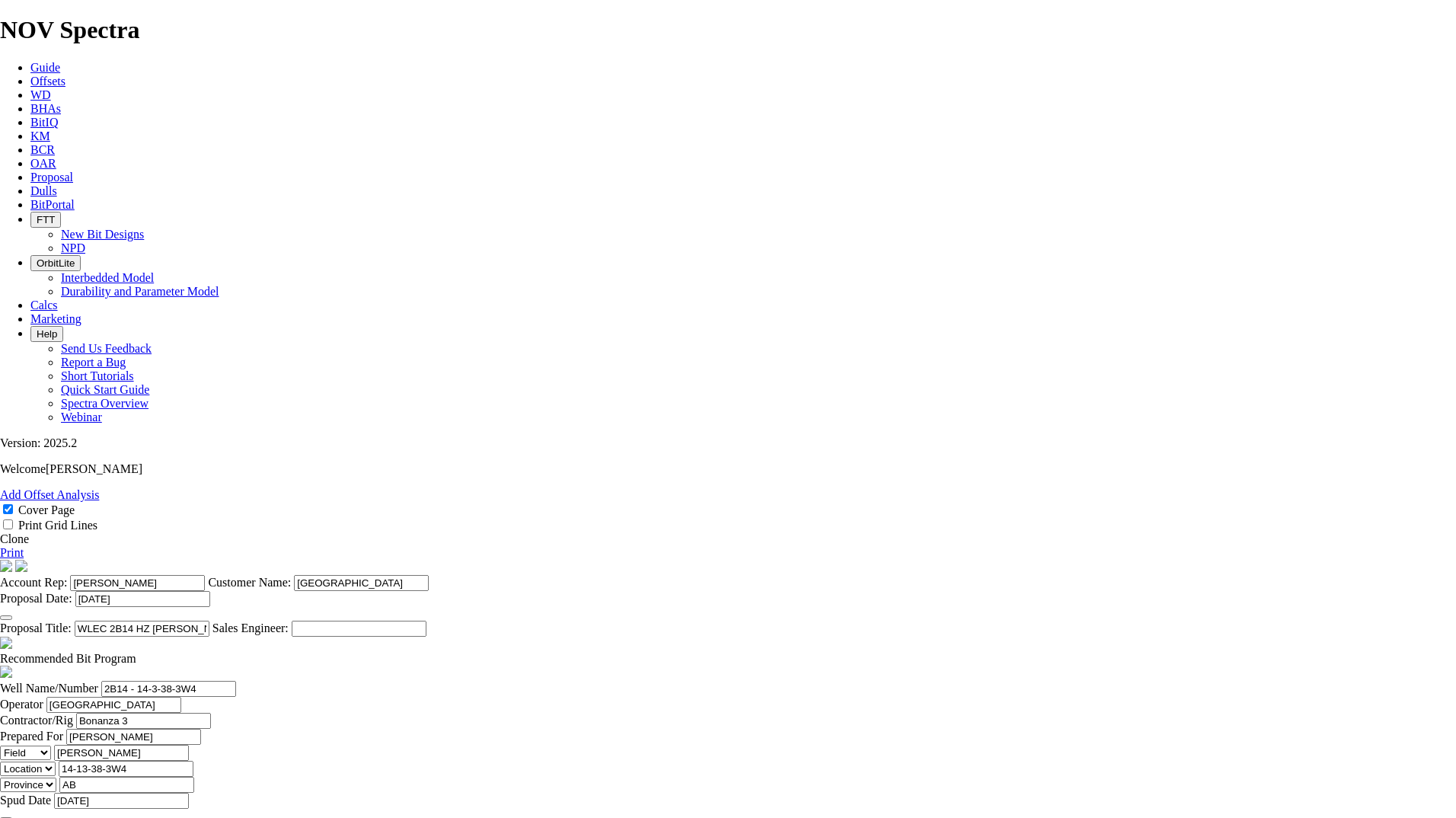
scroll to position [76, 0]
click at [210, 621] on input "WLEC 2B14 HZ [PERSON_NAME] 14-13-38-3W4" at bounding box center [142, 628] width 135 height 16
click at [29, 533] on link "Clone" at bounding box center [14, 539] width 29 height 13
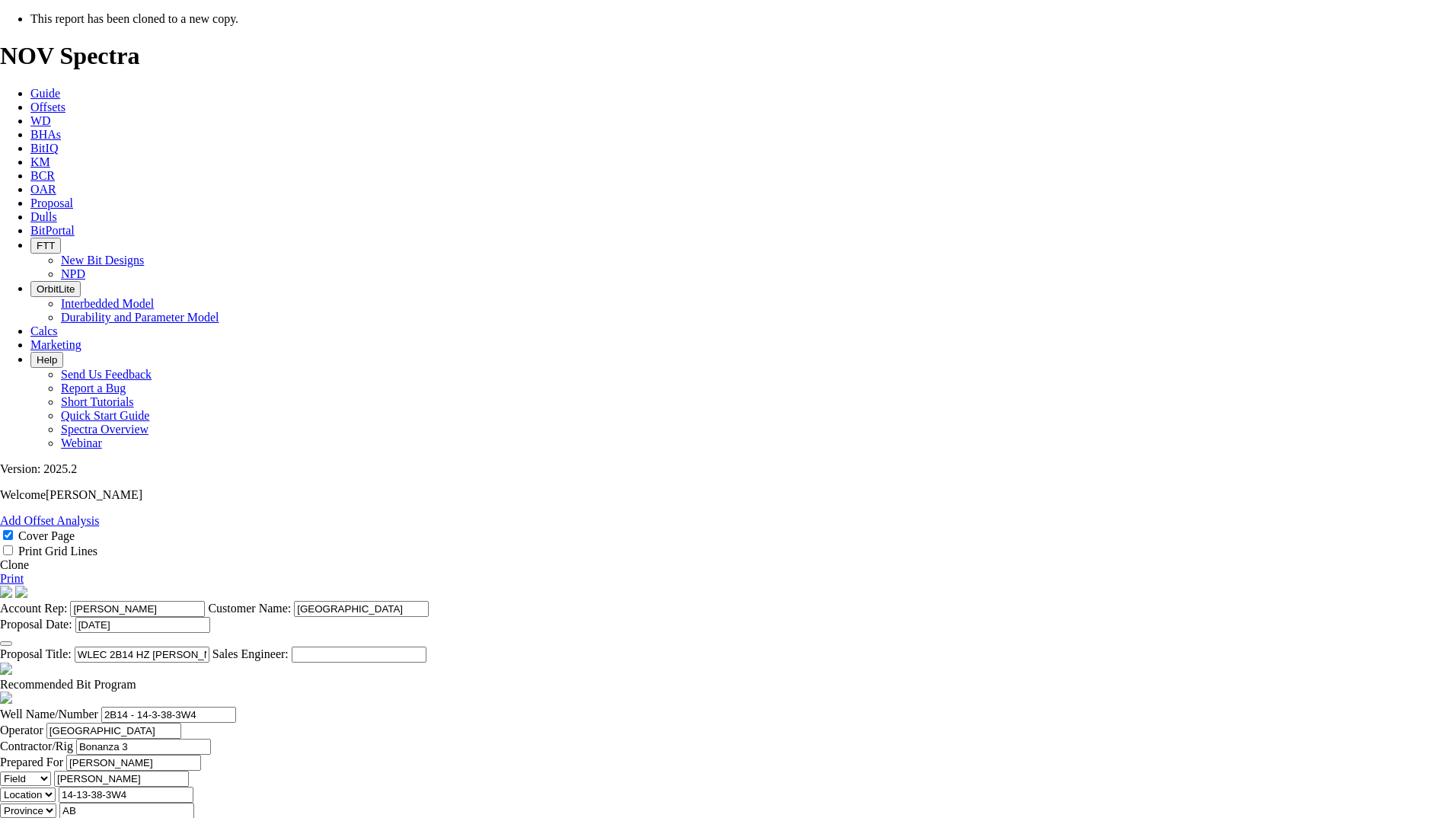
select select "field"
select select "location"
select select "province"
click at [210, 617] on input "[DATE]" at bounding box center [143, 625] width 135 height 16
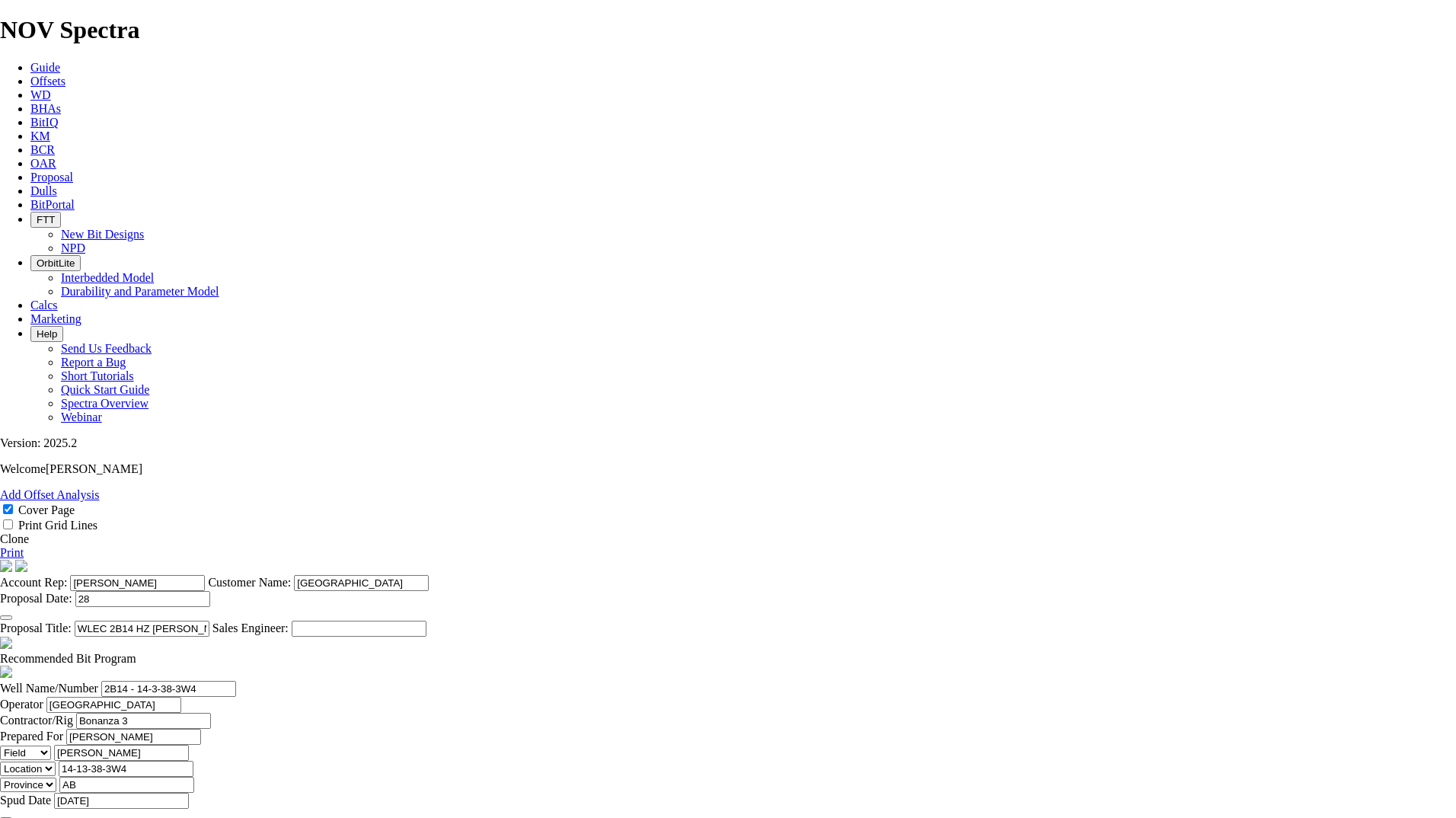
type input "2"
type input "0"
type input "Sept. 22 2025"
click at [816, 559] on section "Account Rep: Jessica Davey Customer Name: West Lake Proposal Date: Sept. 22 202…" at bounding box center [728, 598] width 1456 height 77
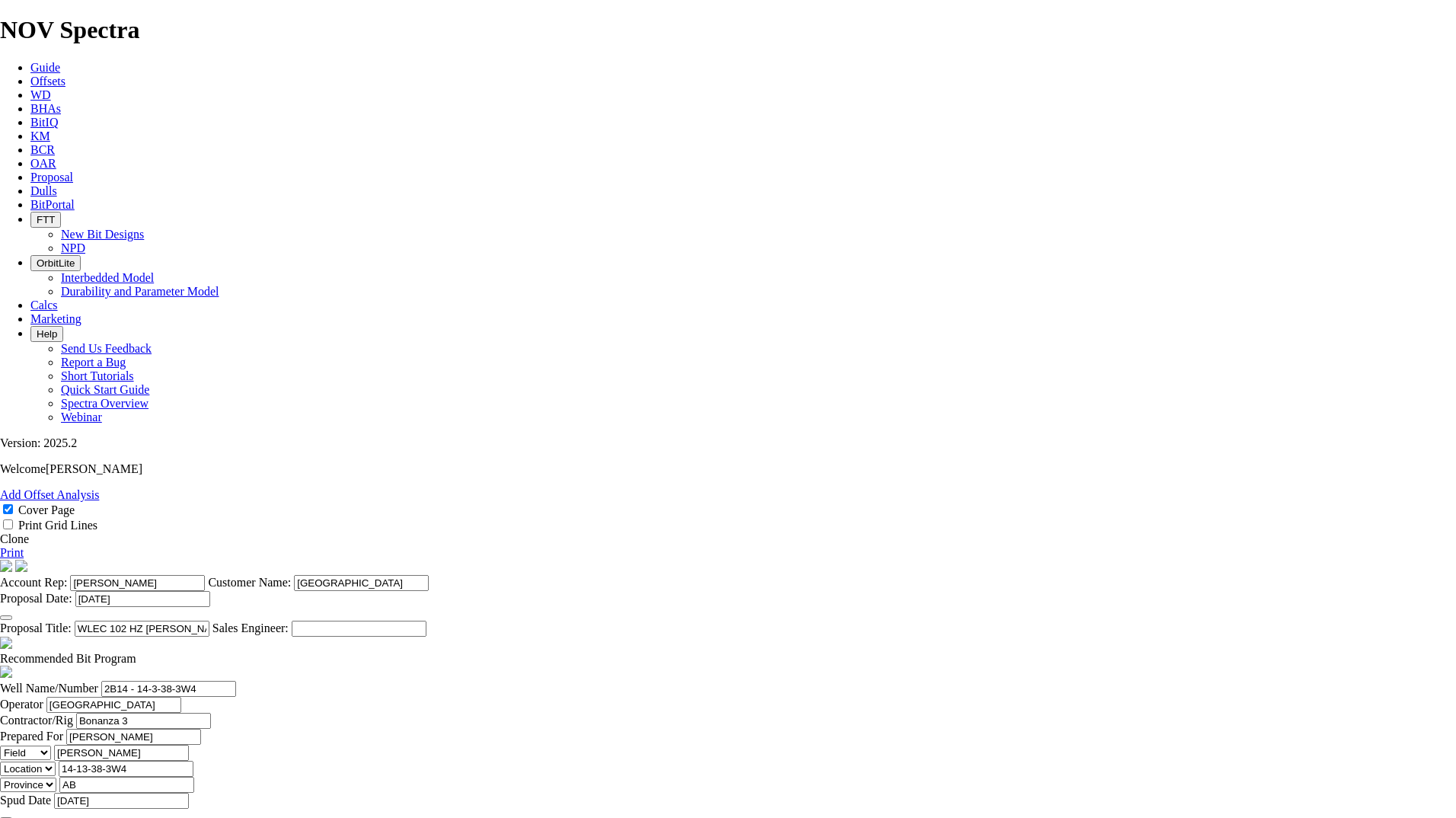
type input "WLEC 102 HZ PROVOST 7-12-41-3W4"
click at [236, 681] on input "2B14 - 14-3-38-3W4" at bounding box center [168, 688] width 135 height 16
drag, startPoint x: 358, startPoint y: 409, endPoint x: 633, endPoint y: 427, distance: 275.6
click at [634, 681] on header "Well Name/Number 2B14 - 14-3-38-3W4 Operator West Lake Contractor/Rig Bonanza 3…" at bounding box center [728, 806] width 1456 height 251
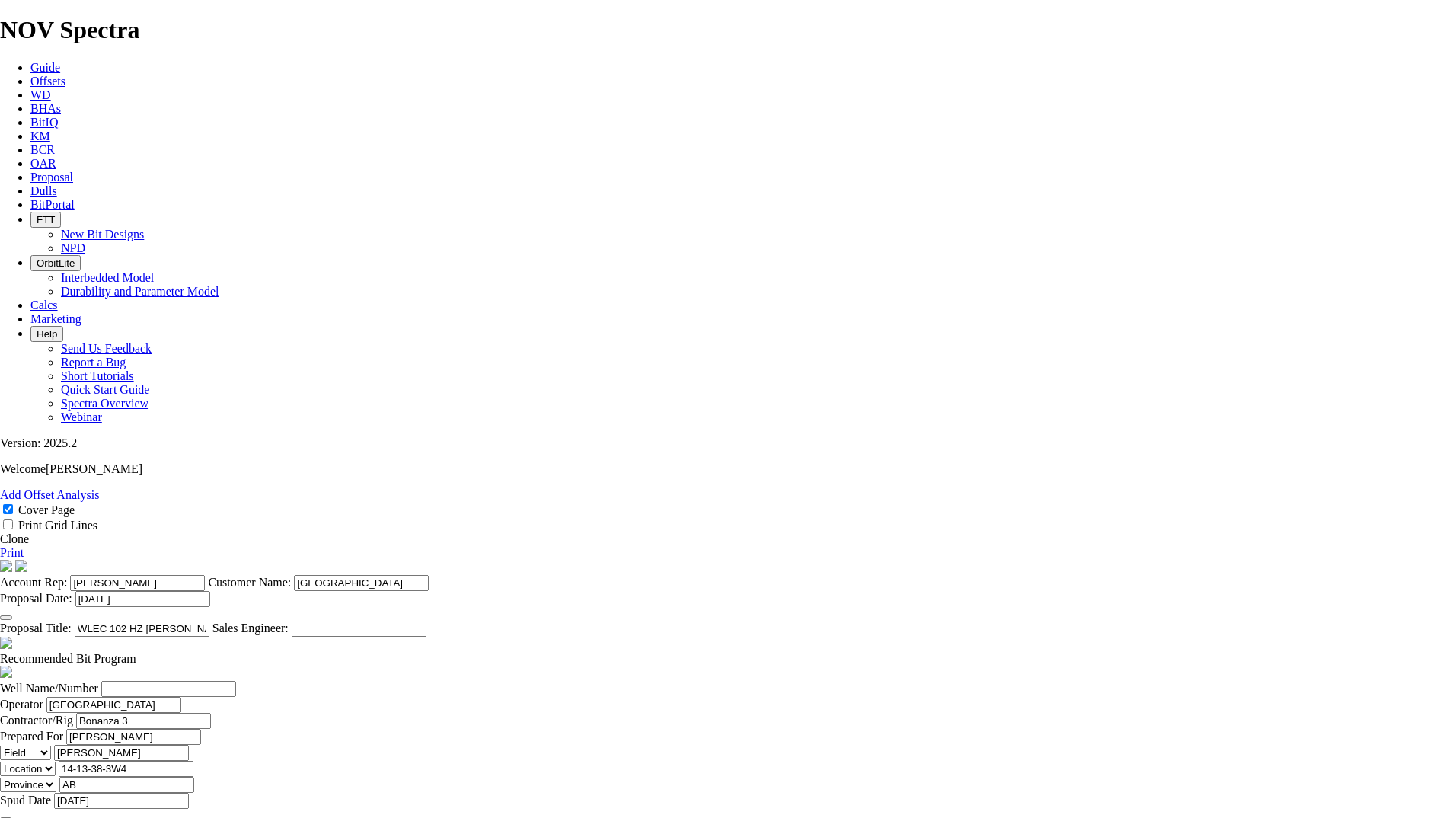
scroll to position [0, 0]
type input "102/7-12-41-3W4"
click at [193, 761] on input "14-13-38-3W4" at bounding box center [126, 768] width 135 height 16
drag, startPoint x: 968, startPoint y: 413, endPoint x: 851, endPoint y: 415, distance: 117.0
click at [846, 681] on header "Well Name/Number 102/7-12-41-3W4 Operator West Lake Contractor/Rig Bonanza 3 Pr…" at bounding box center [728, 806] width 1456 height 251
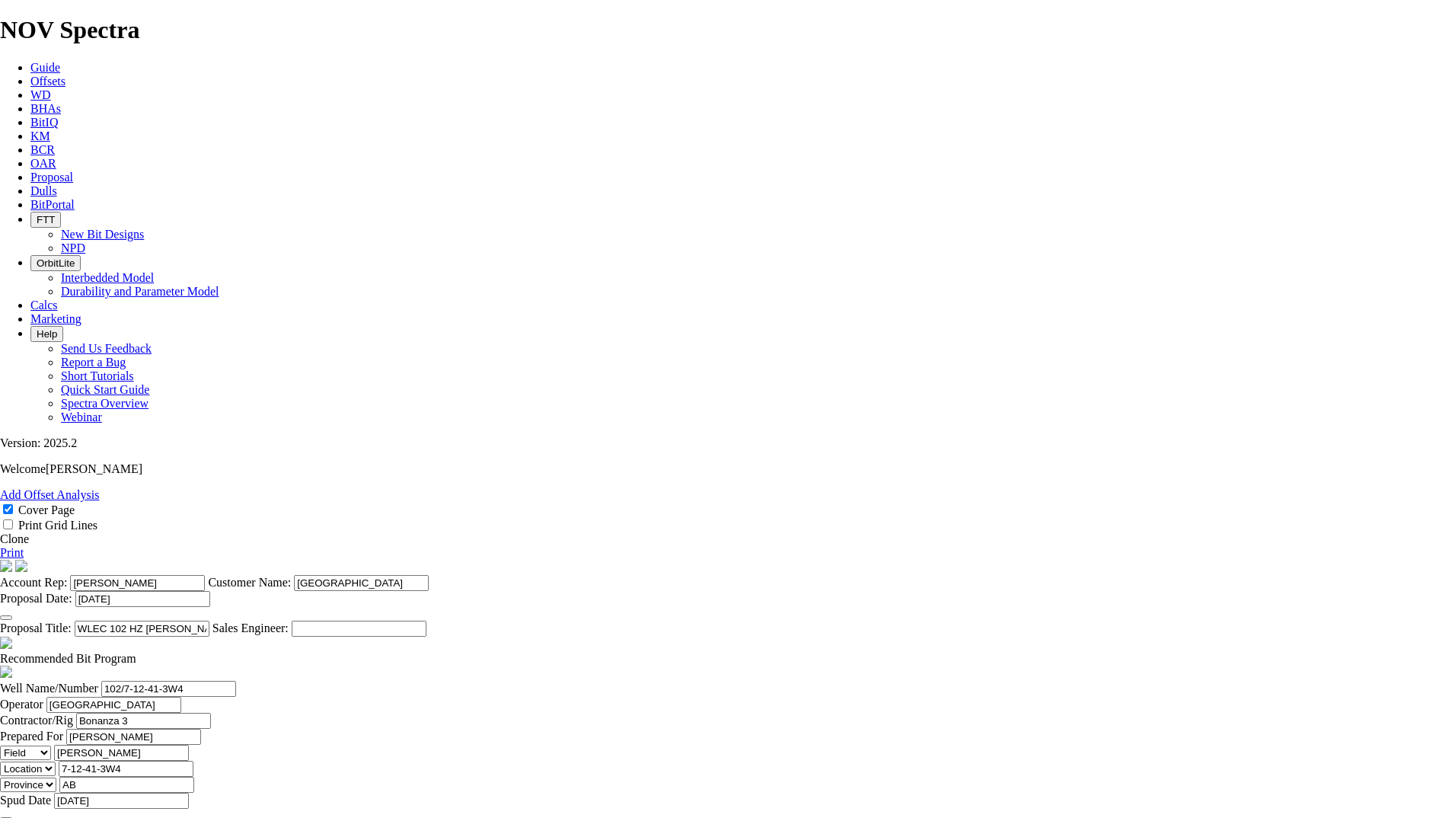
type input "7-12-41-3W4"
click at [189, 793] on input "05-Aug-2025" at bounding box center [121, 801] width 135 height 16
drag, startPoint x: 436, startPoint y: 440, endPoint x: 416, endPoint y: 440, distance: 20.0
click at [416, 793] on div "Spud Date 05-Aug-2025" at bounding box center [728, 808] width 1456 height 29
click at [12, 817] on button "button" at bounding box center [6, 819] width 12 height 5
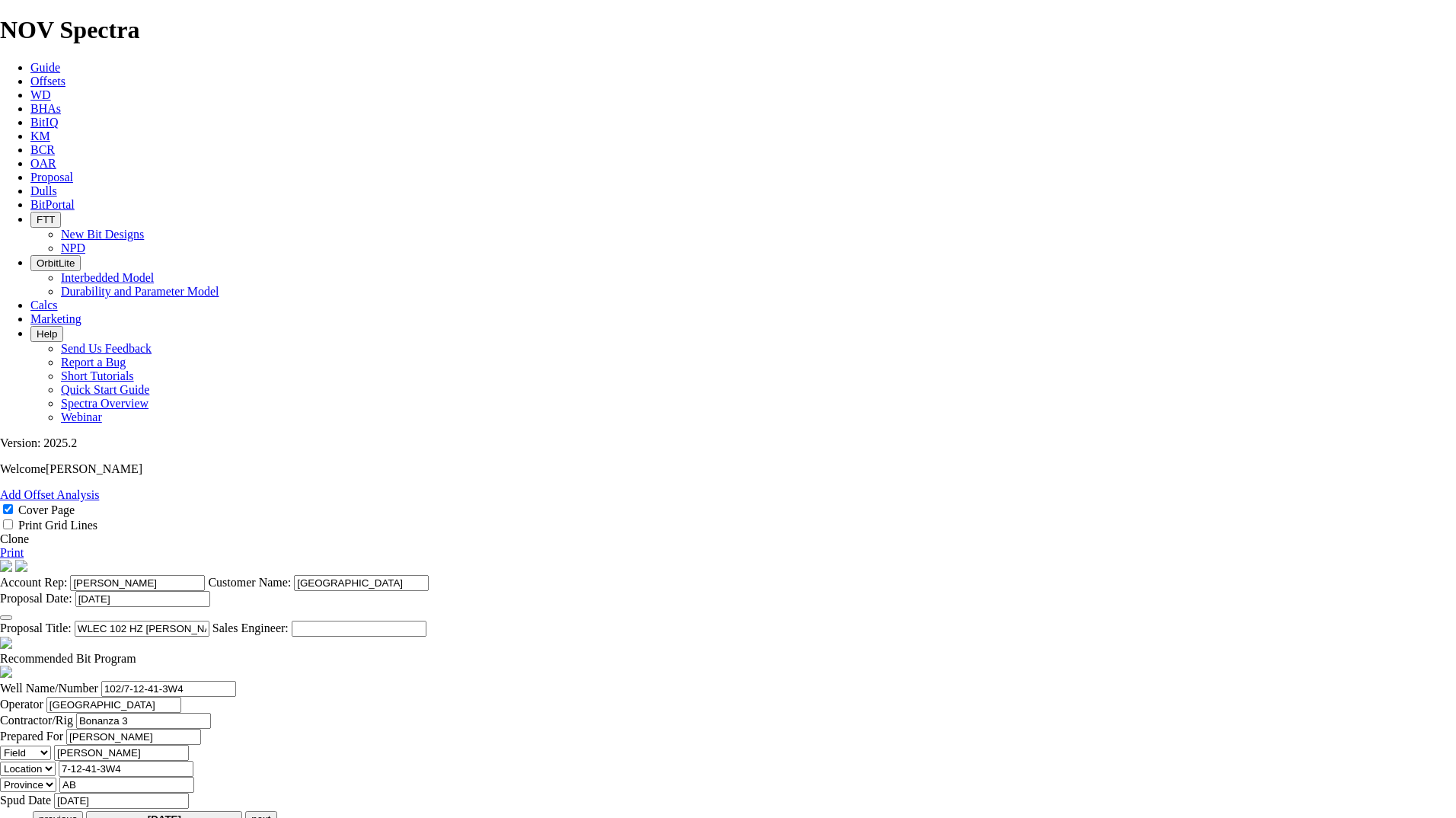
click at [277, 812] on button "next" at bounding box center [261, 819] width 31 height 16
drag, startPoint x: 533, startPoint y: 574, endPoint x: 524, endPoint y: 565, distance: 12.7
type input "26-Sep-2025"
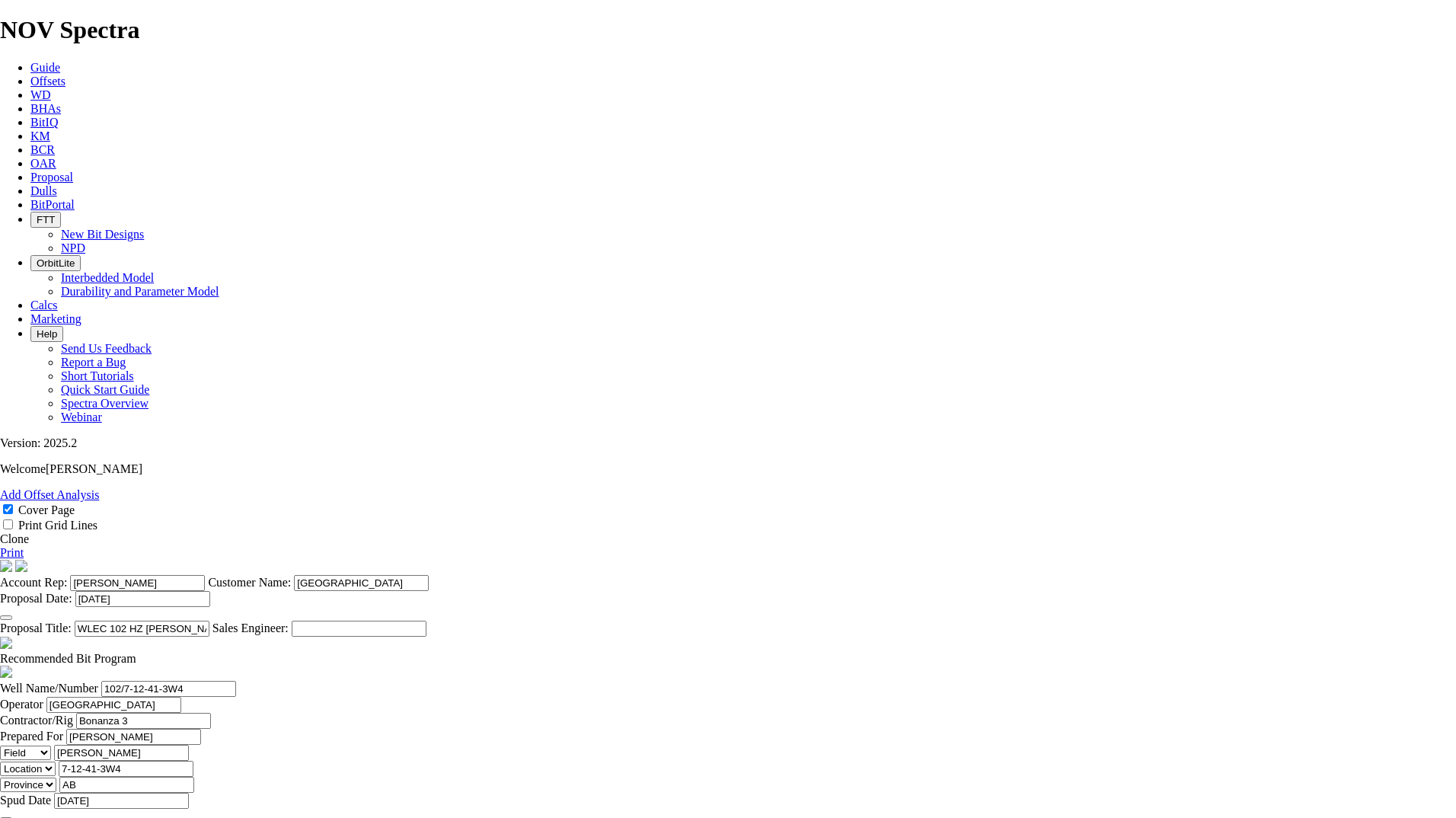
drag, startPoint x: 923, startPoint y: 770, endPoint x: 830, endPoint y: 753, distance: 94.5
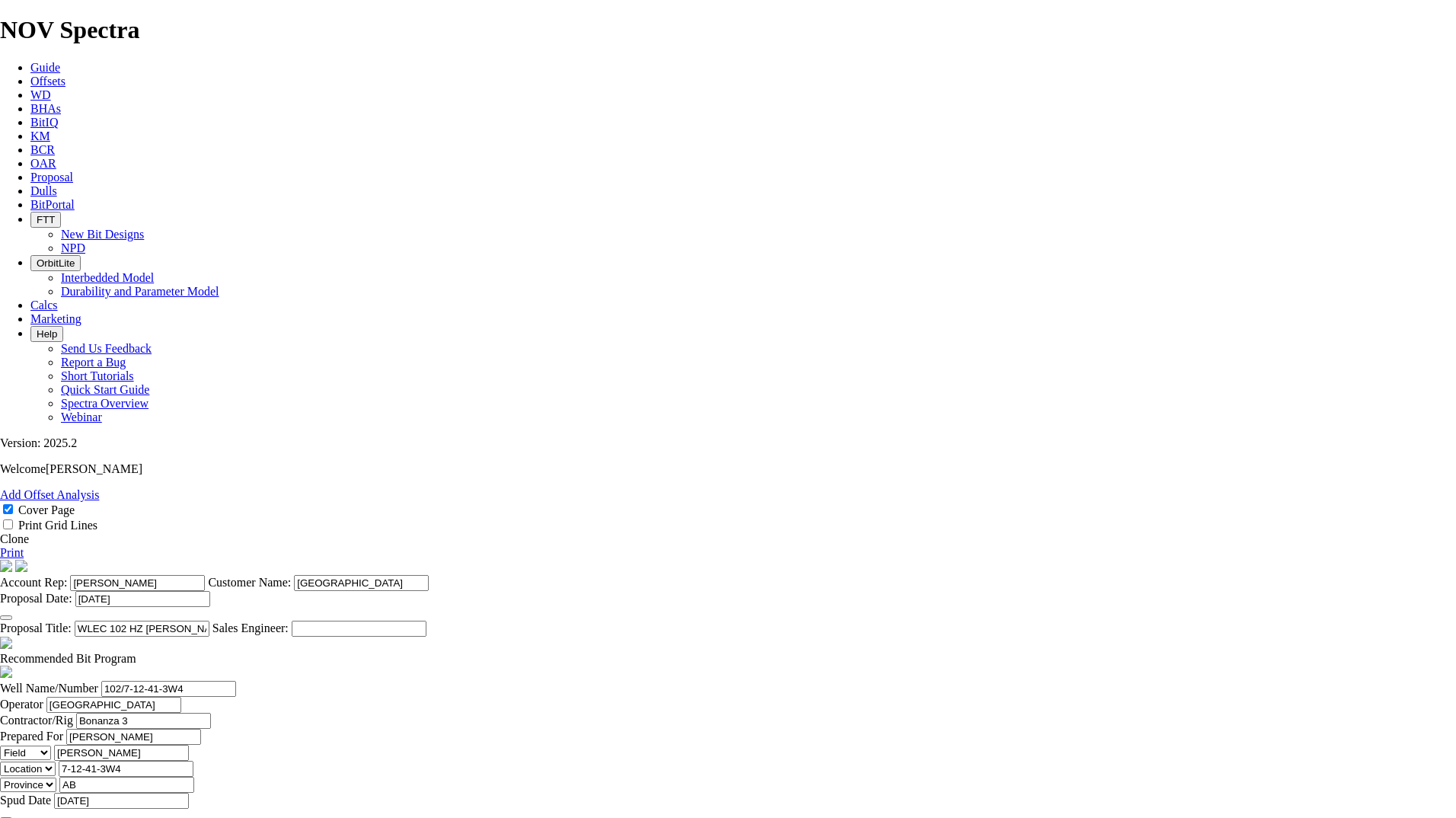
type input "[DATE]"
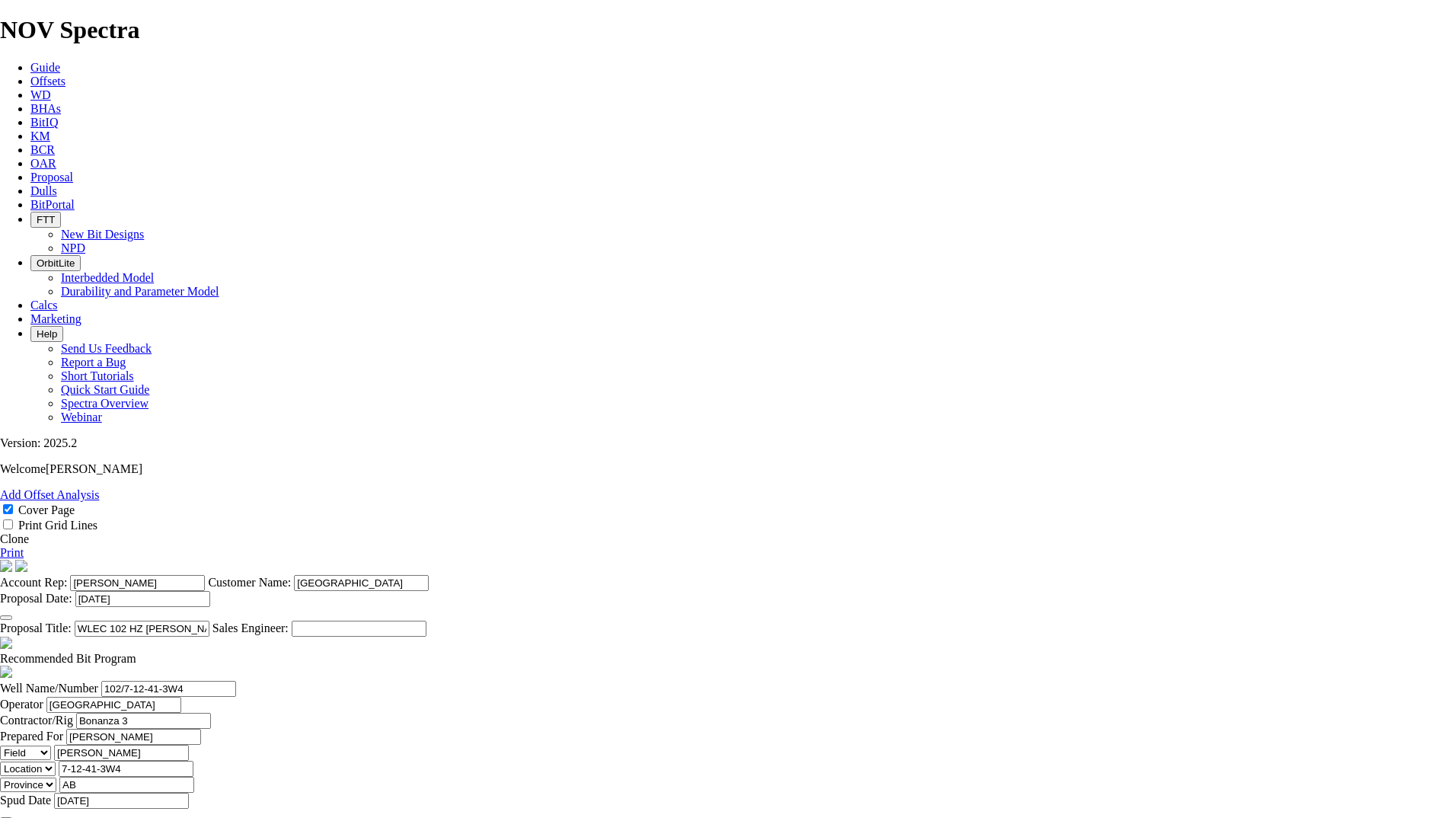
click at [136, 652] on span at bounding box center [136, 659] width 0 height 13
checkbox input "false"
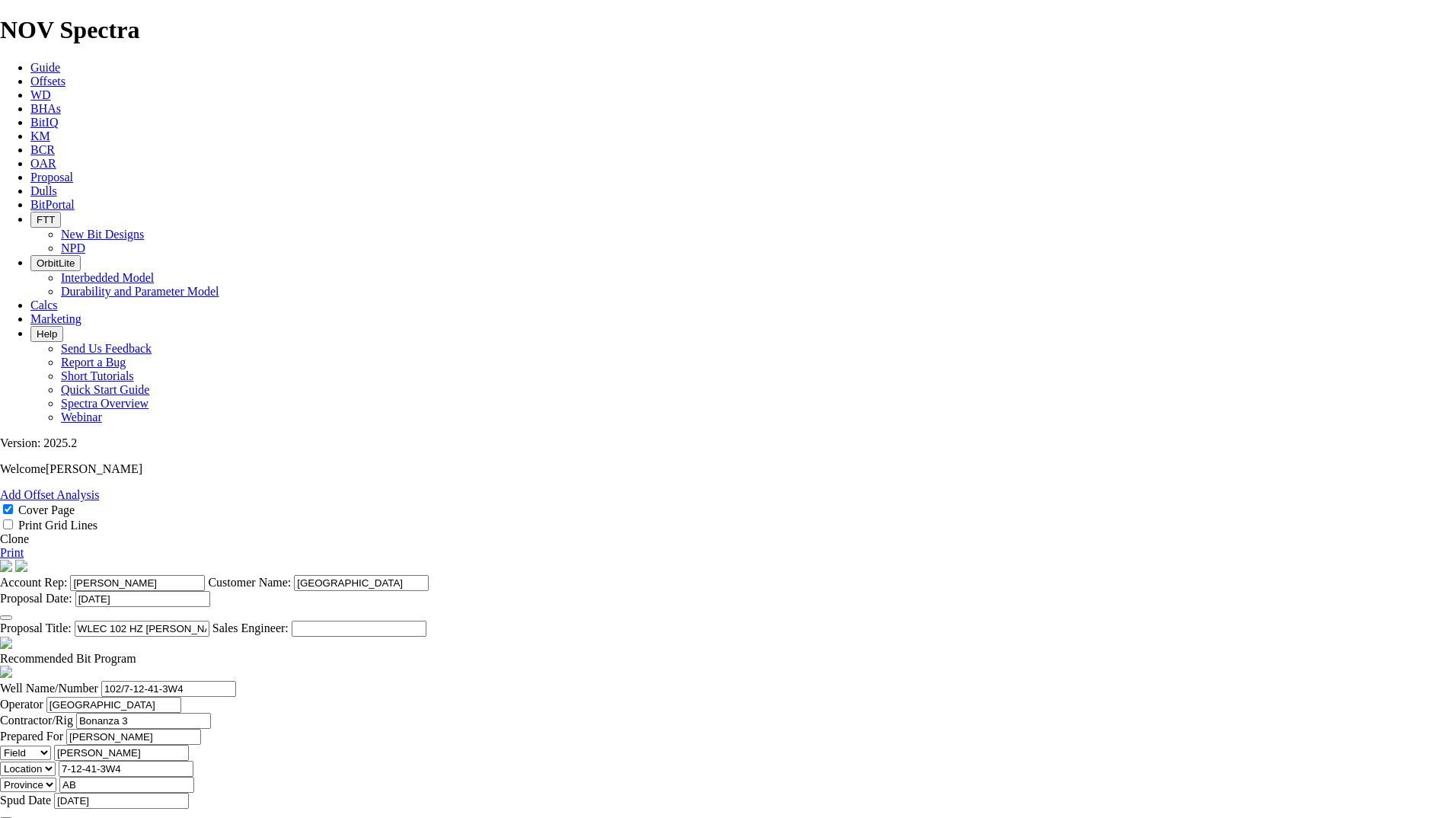
click at [24, 547] on link "Print" at bounding box center [12, 553] width 24 height 13
click at [333, 559] on section "Account Rep: Jessica Davey Customer Name: West Lake Proposal Date: Sept. 22 202…" at bounding box center [728, 598] width 1456 height 77
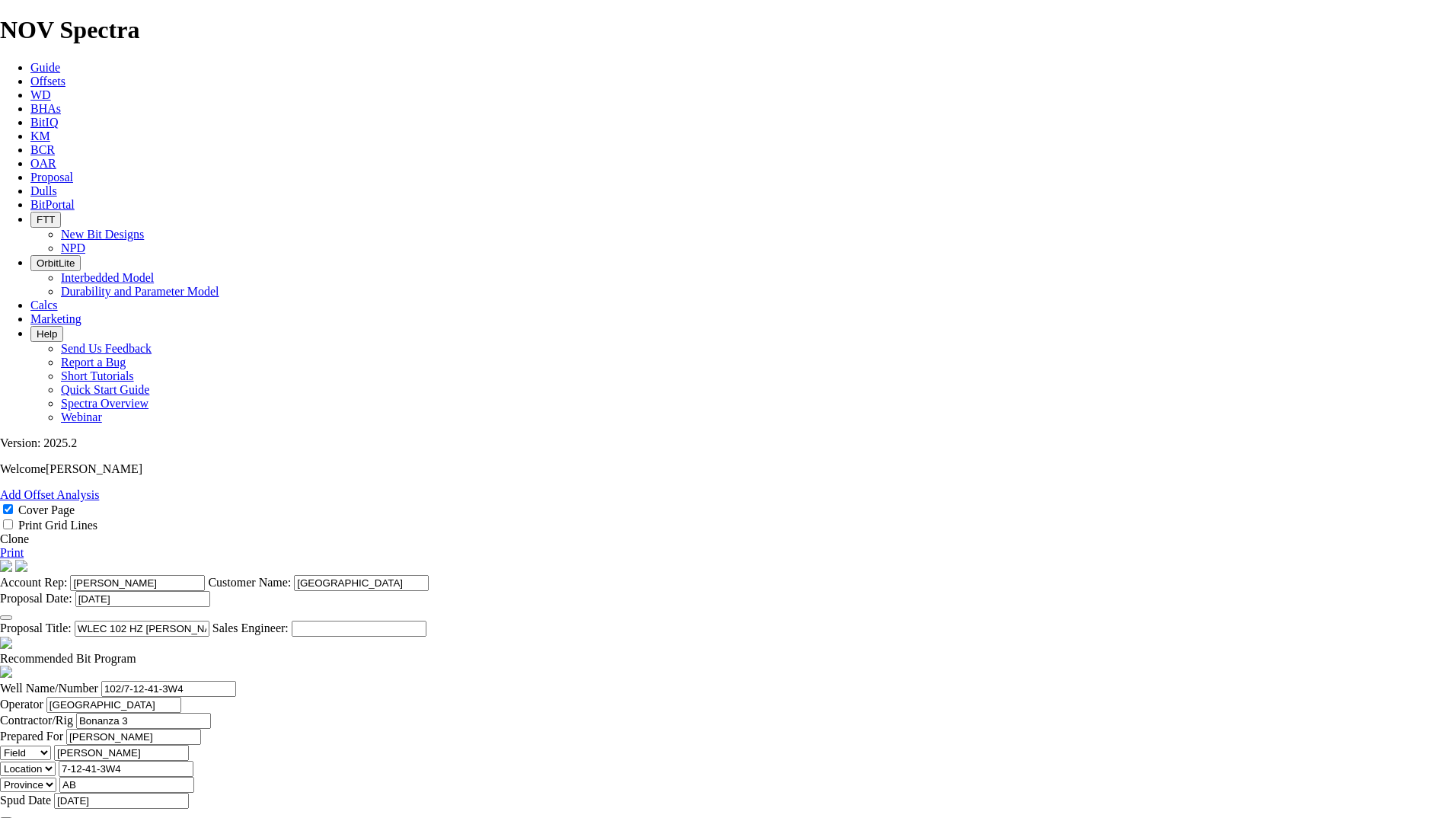
type input "140"
type input "1"
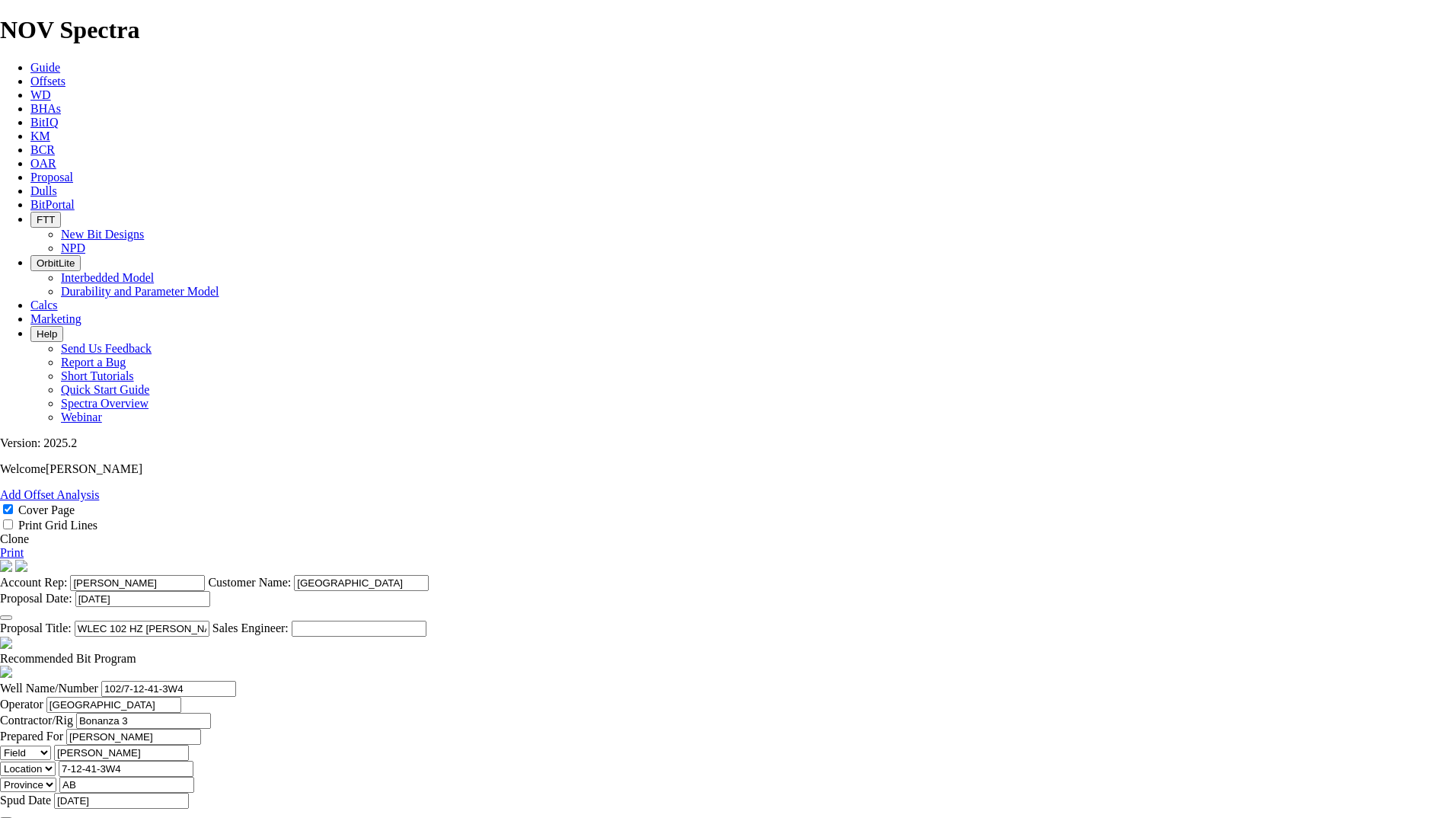
type input "1021"
type input "2058"
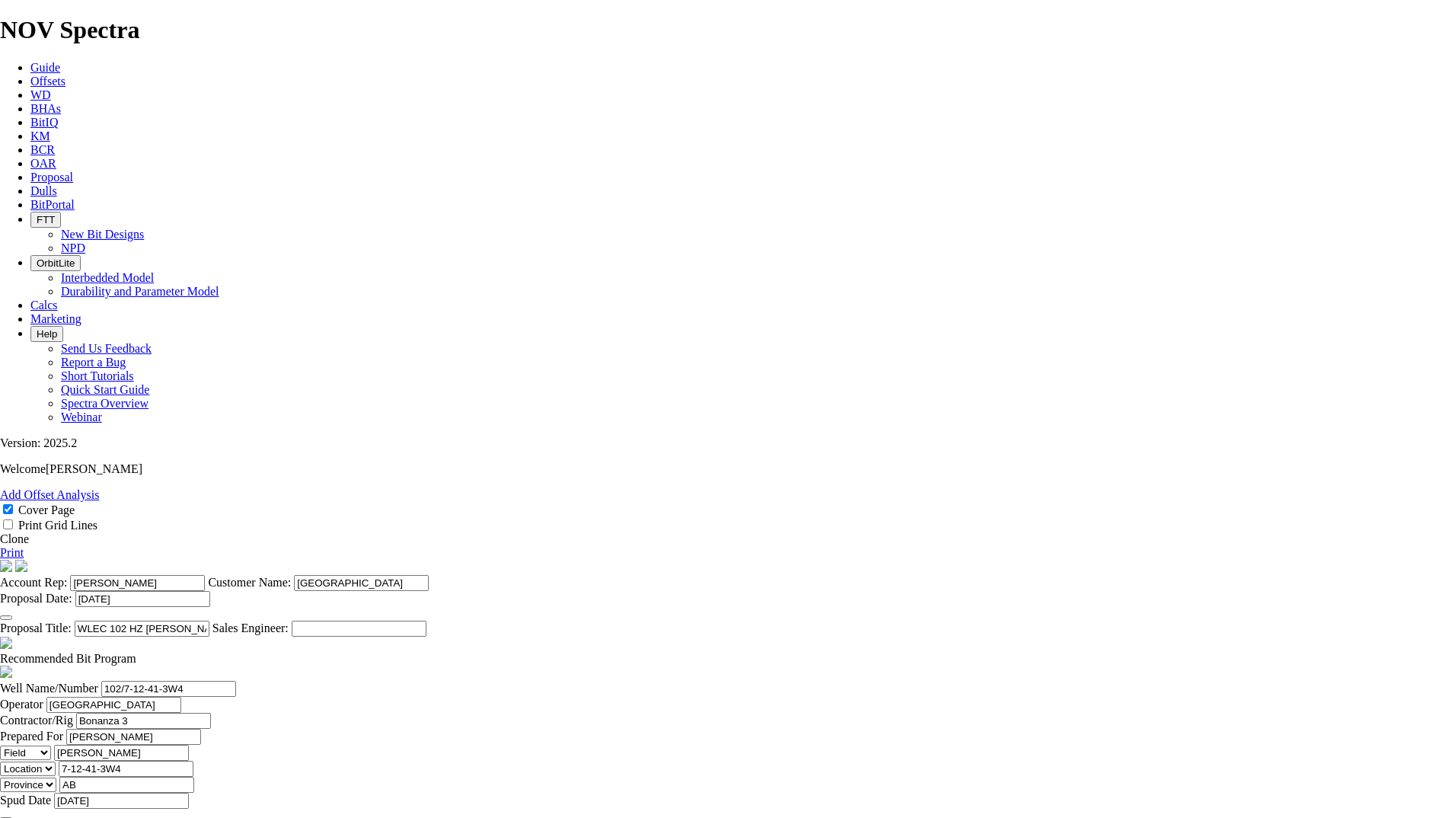
type input "1"
type input "140"
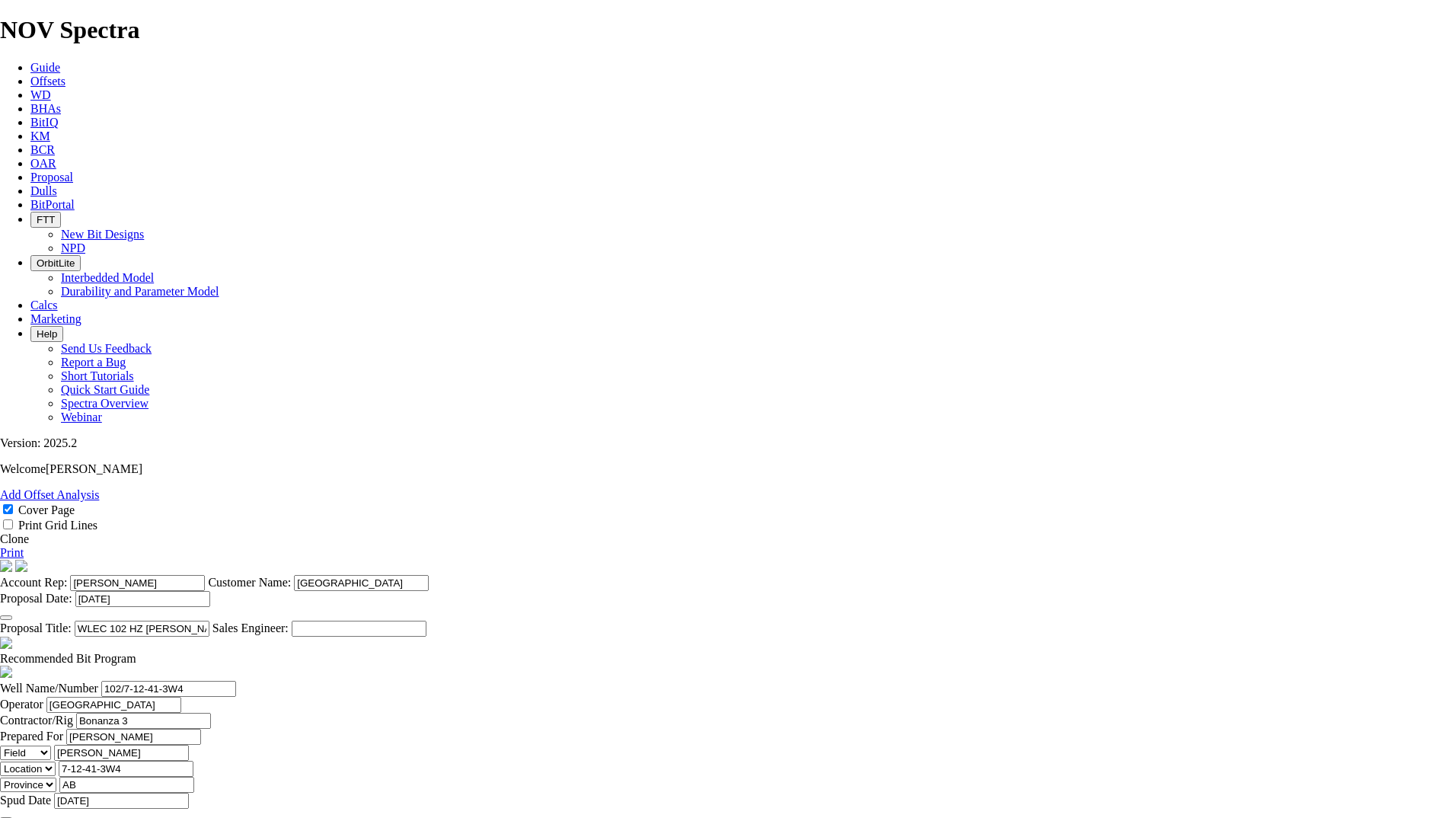
type input "881"
type input "1"
drag, startPoint x: 740, startPoint y: 443, endPoint x: 785, endPoint y: 431, distance: 46.6
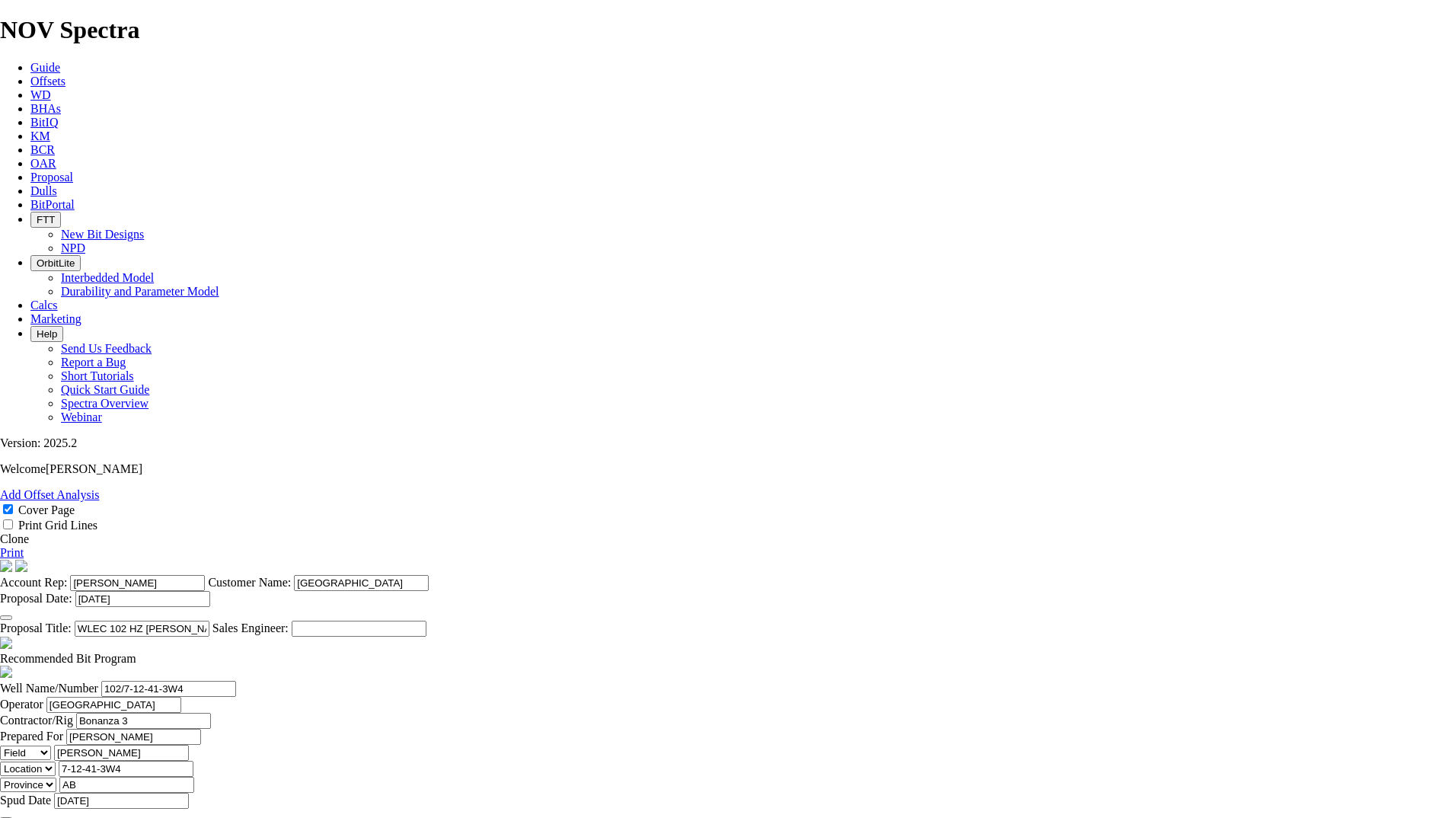
type input "1037"
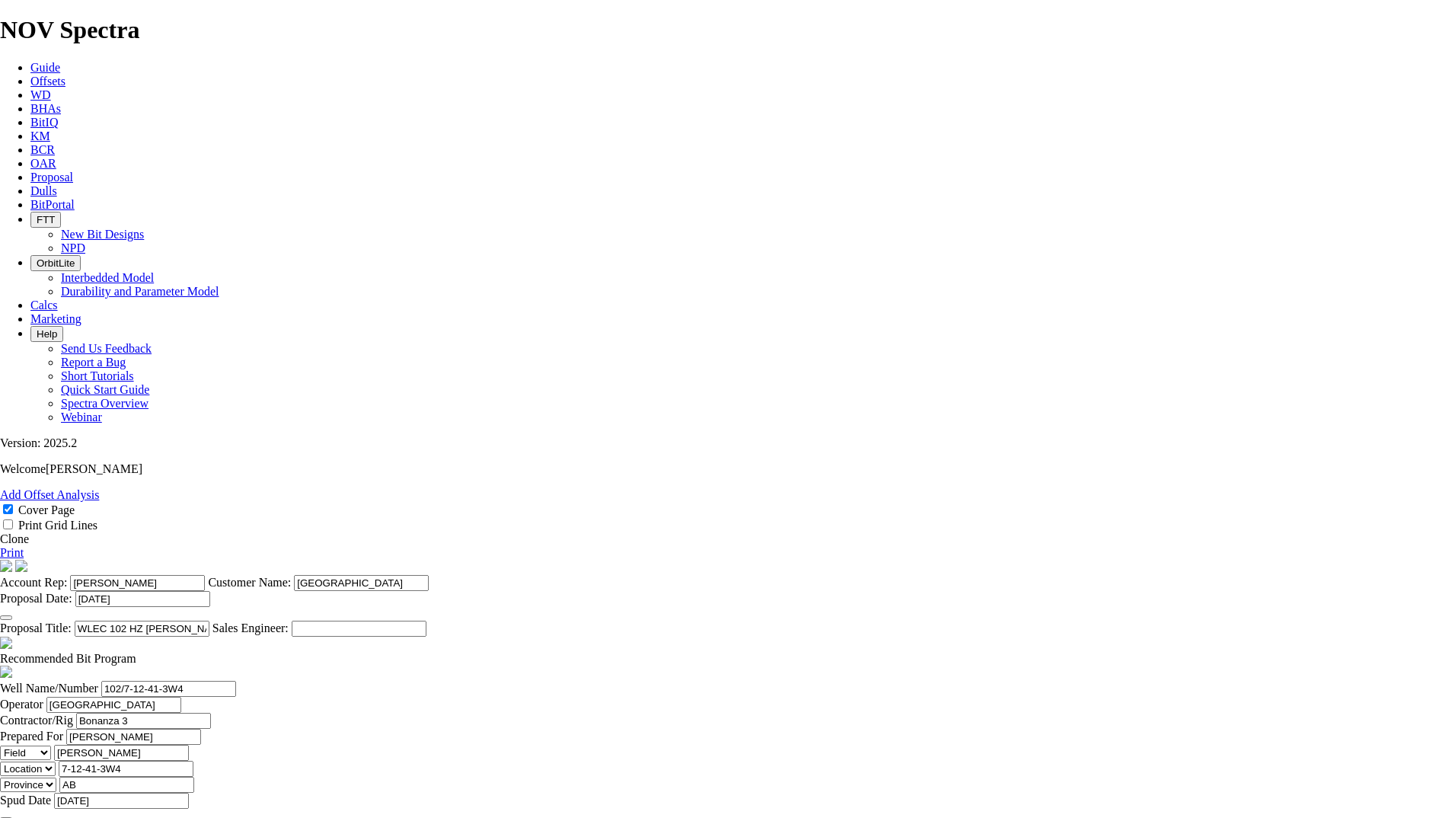
drag, startPoint x: 884, startPoint y: 443, endPoint x: 878, endPoint y: 433, distance: 11.7
type input "8"
type input "90"
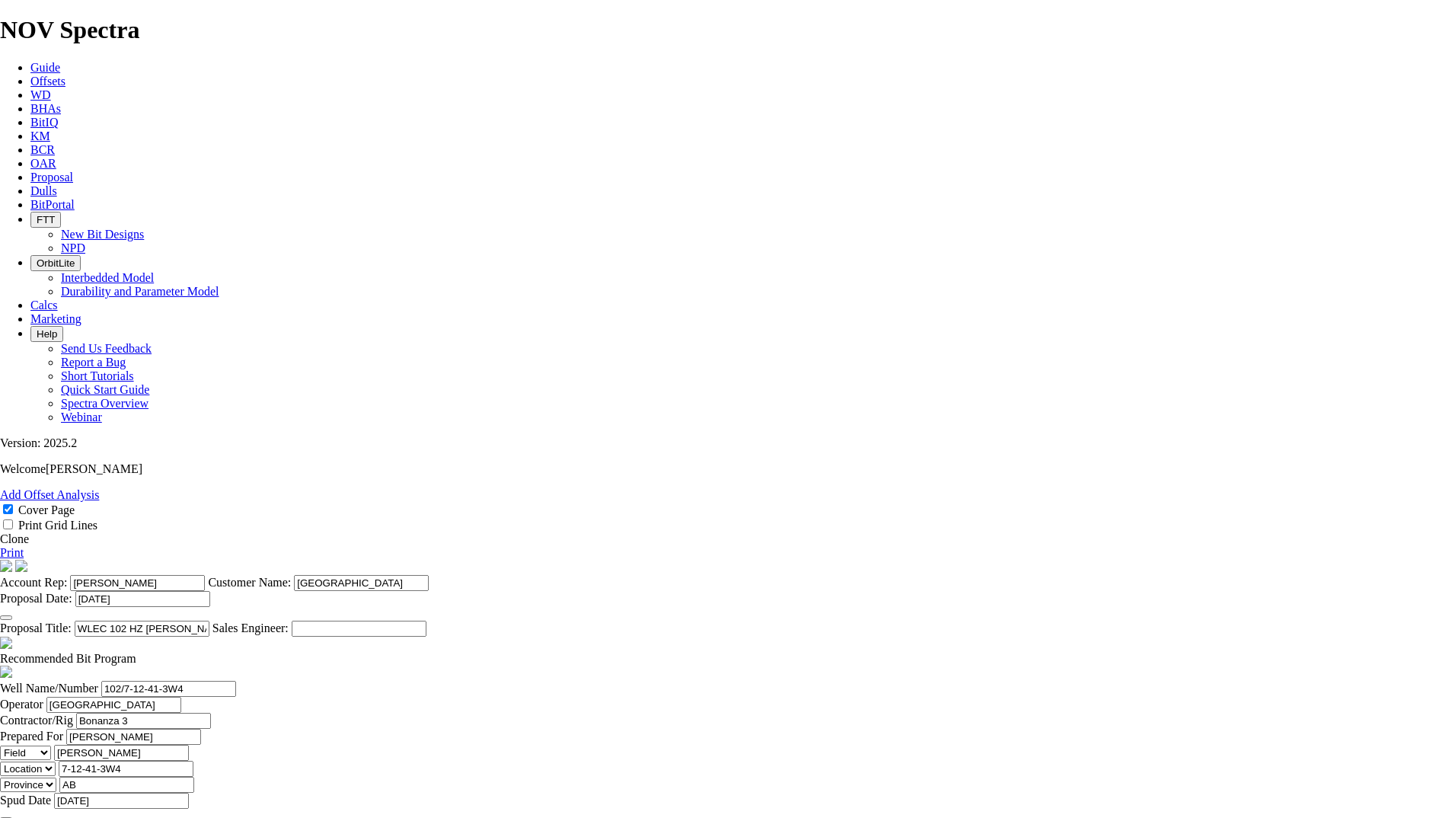
type input "4500"
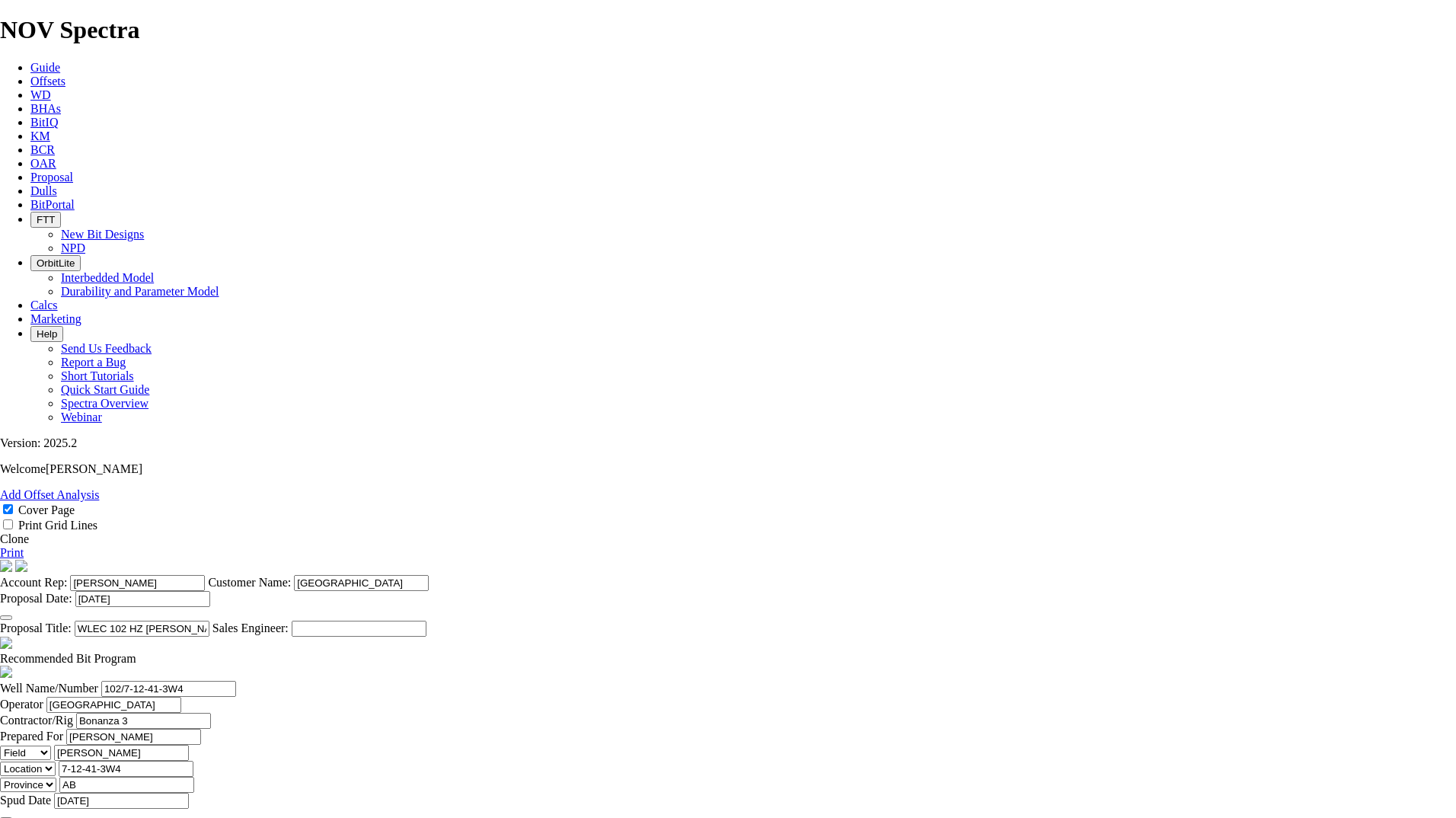
type input "8"
type input "95"
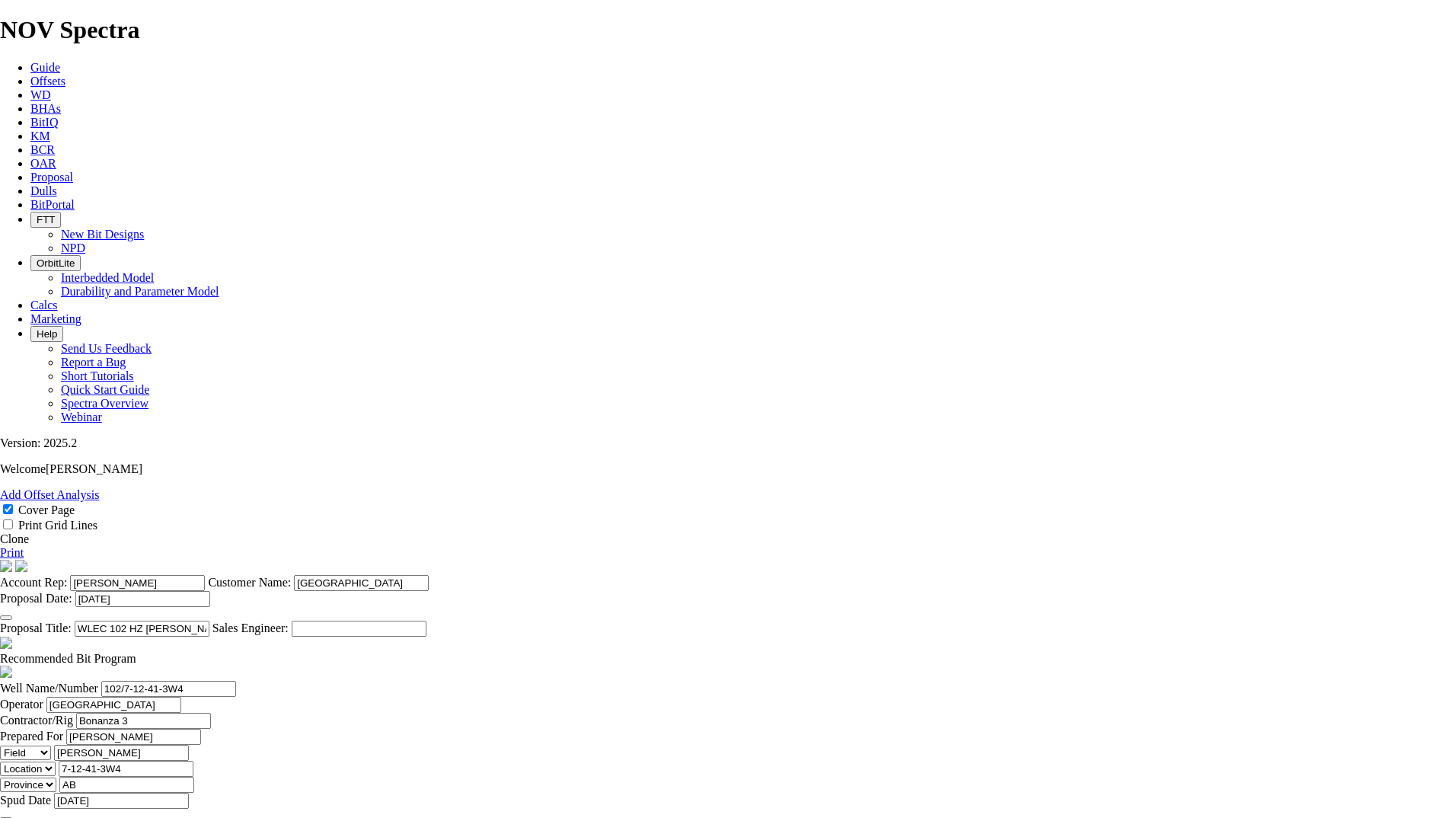
type input "11.5"
type input "1"
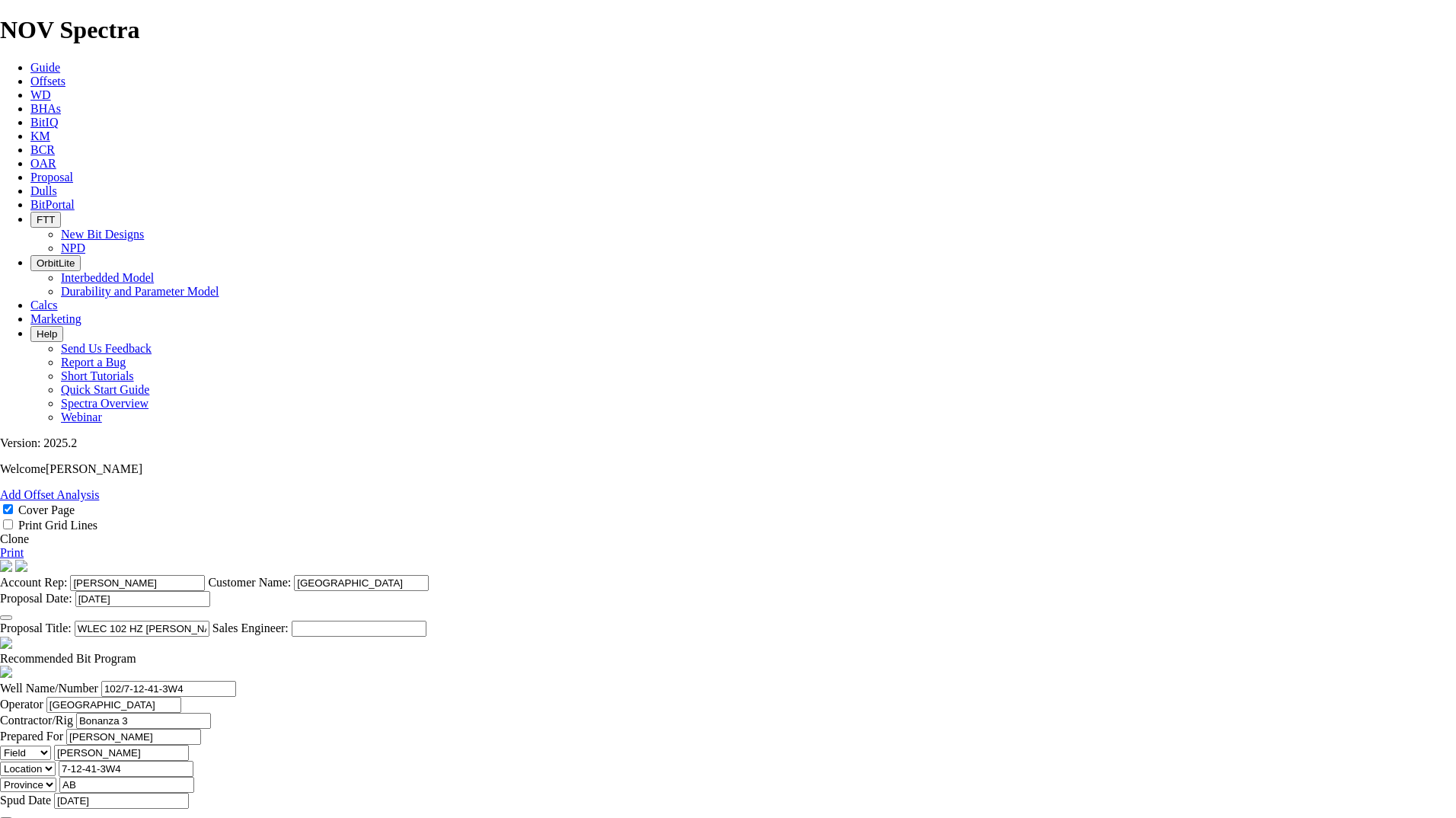
scroll to position [0, 6]
drag, startPoint x: 762, startPoint y: 551, endPoint x: 909, endPoint y: 551, distance: 147.0
type input "9.2"
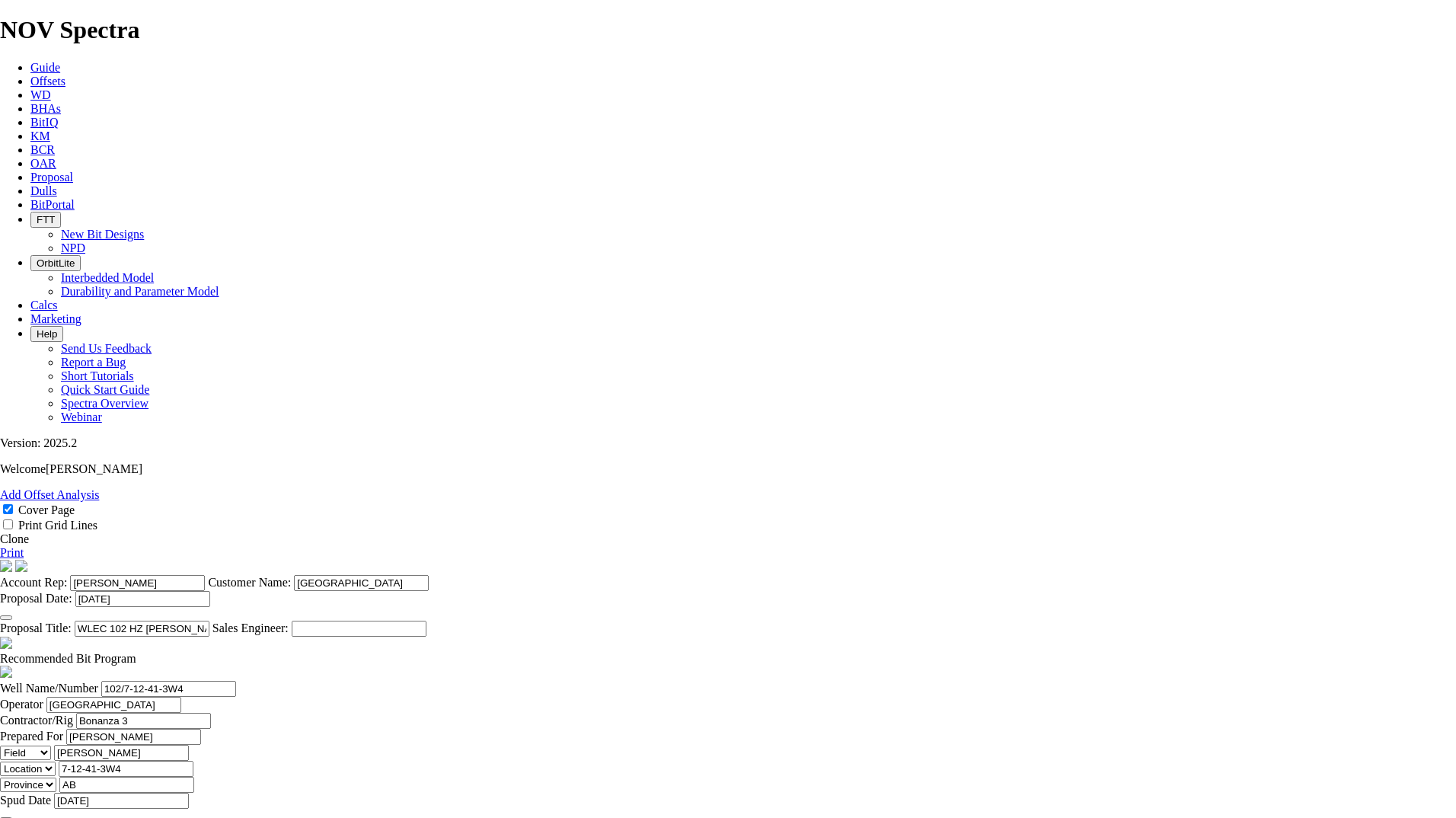
click at [73, 170] on span "Proposal" at bounding box center [52, 177] width 42 height 13
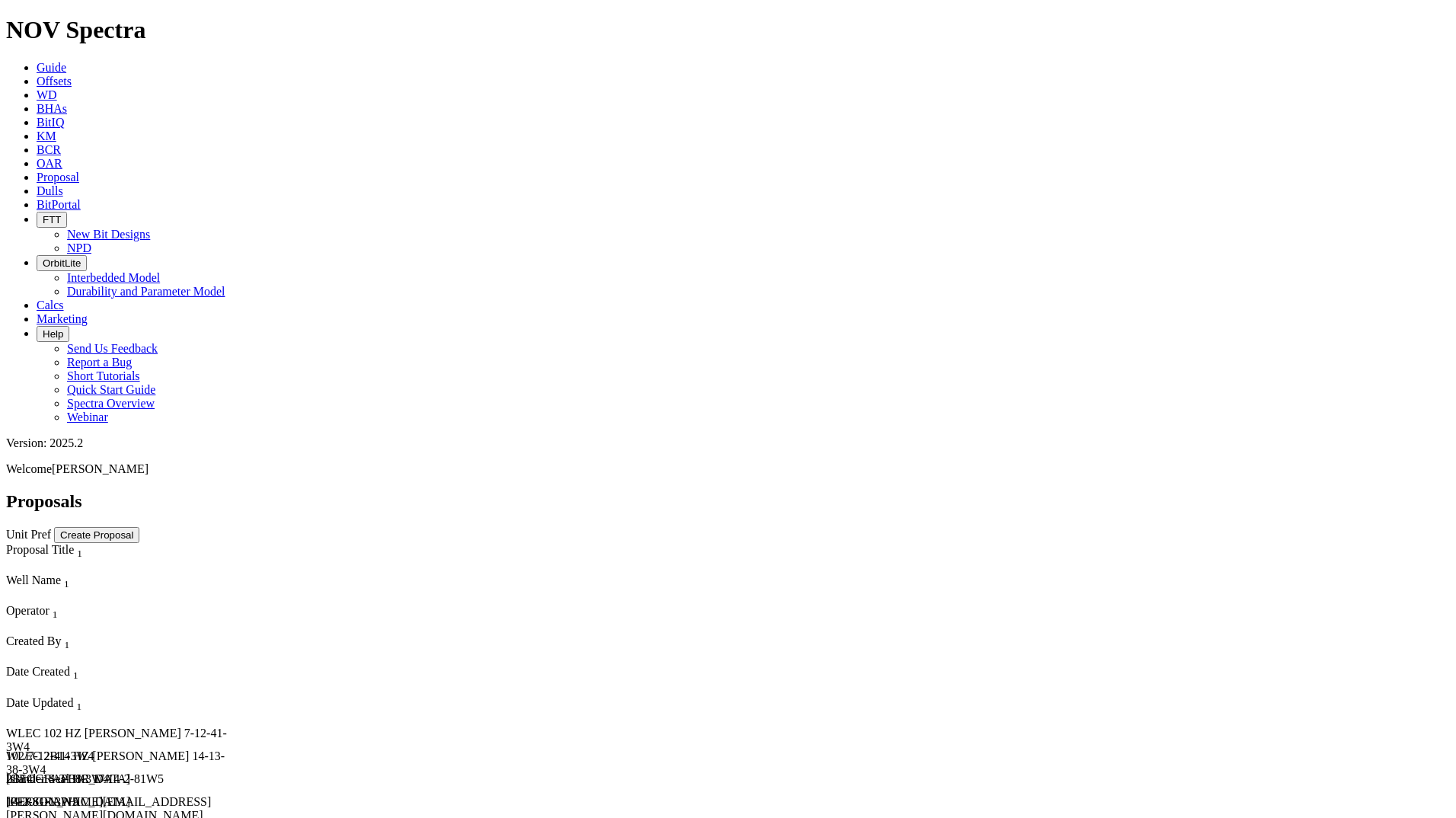
click at [78, 772] on div "Islander Seal HR 17 14-2-81W5" at bounding box center [122, 778] width 232 height 14
select select "field"
select select "location"
select select "province"
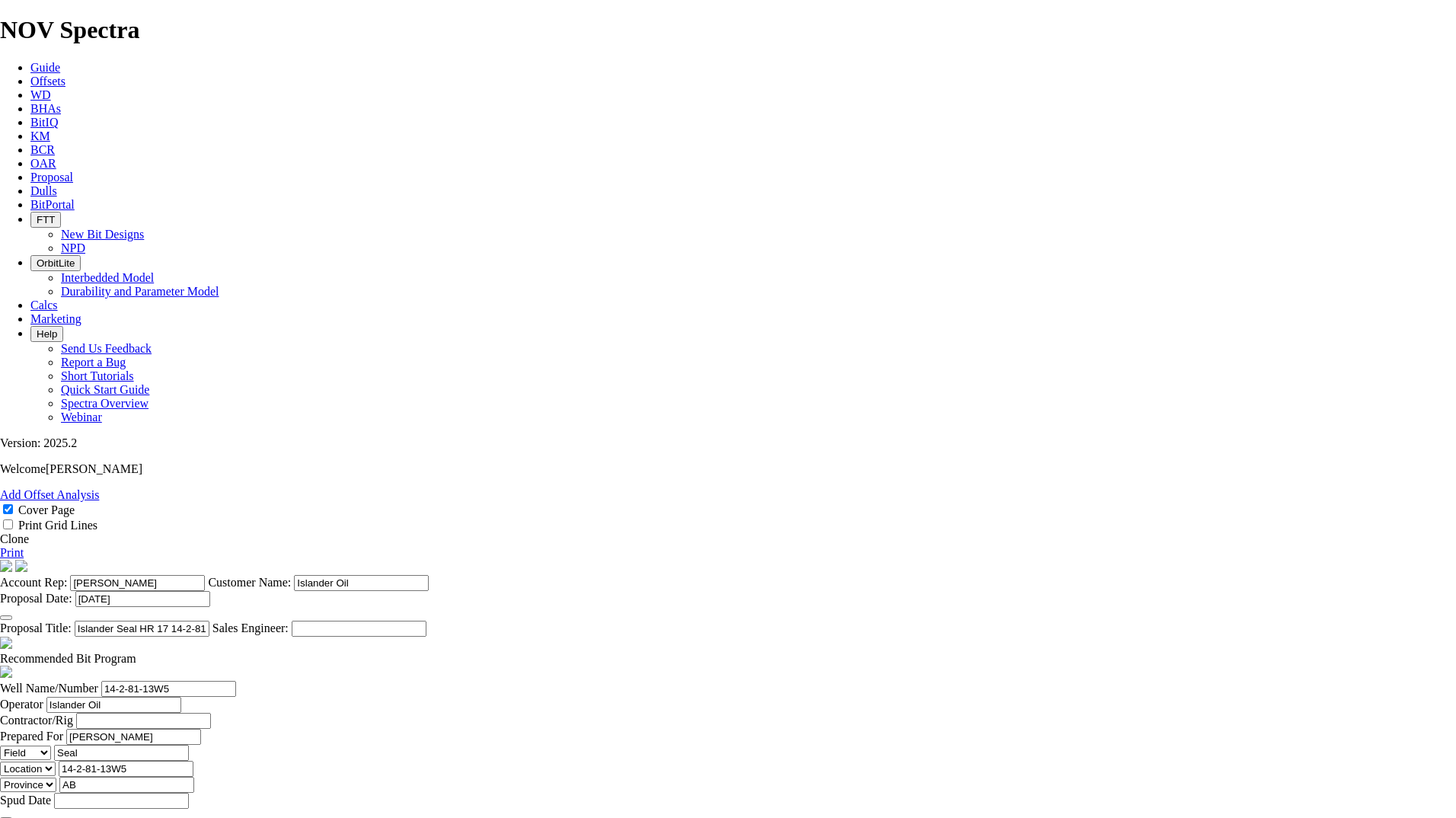
scroll to position [305, 0]
checkbox input "false"
click at [12, 817] on button "button" at bounding box center [6, 819] width 12 height 5
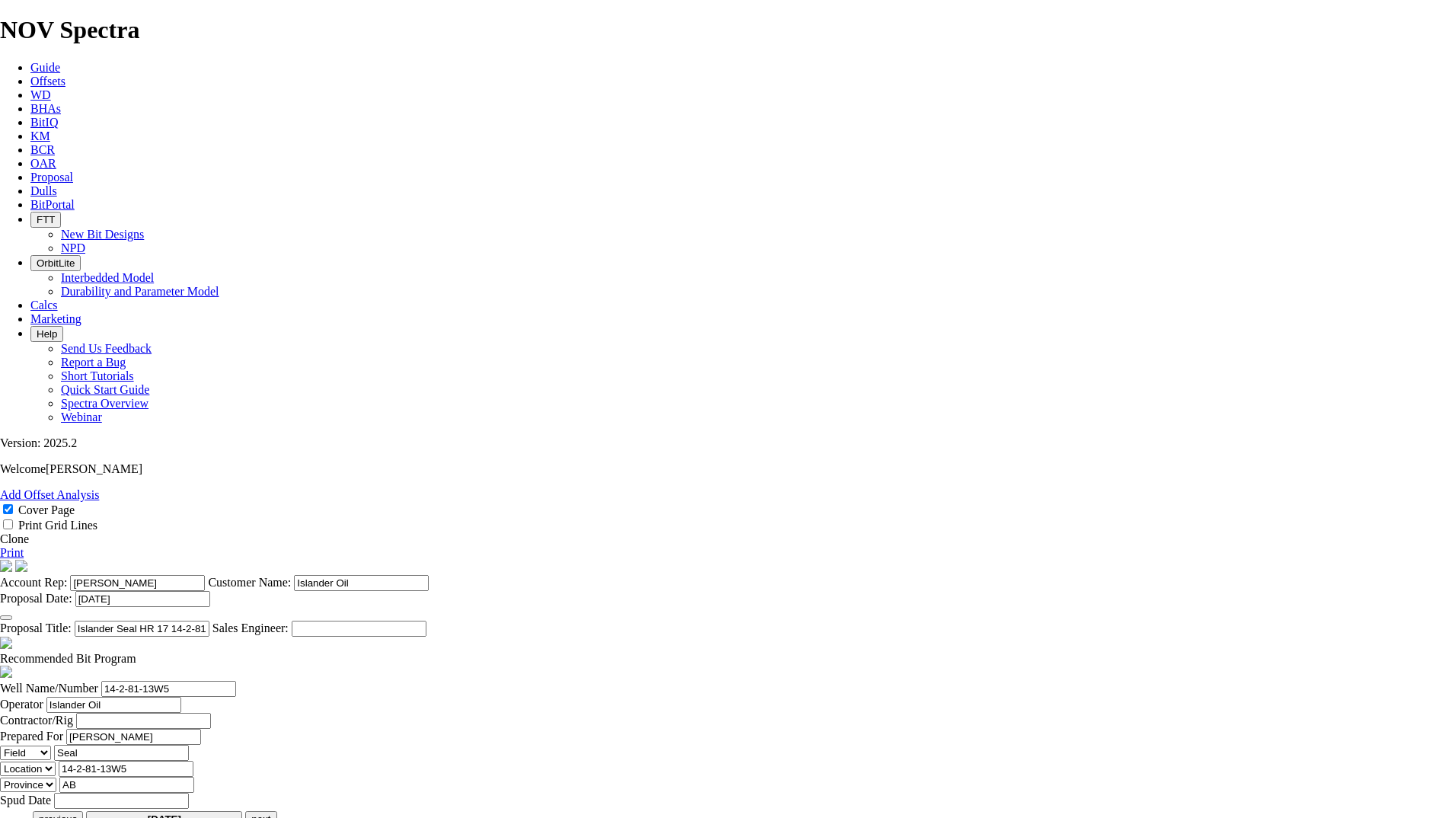
type input "26-Sep-2025"
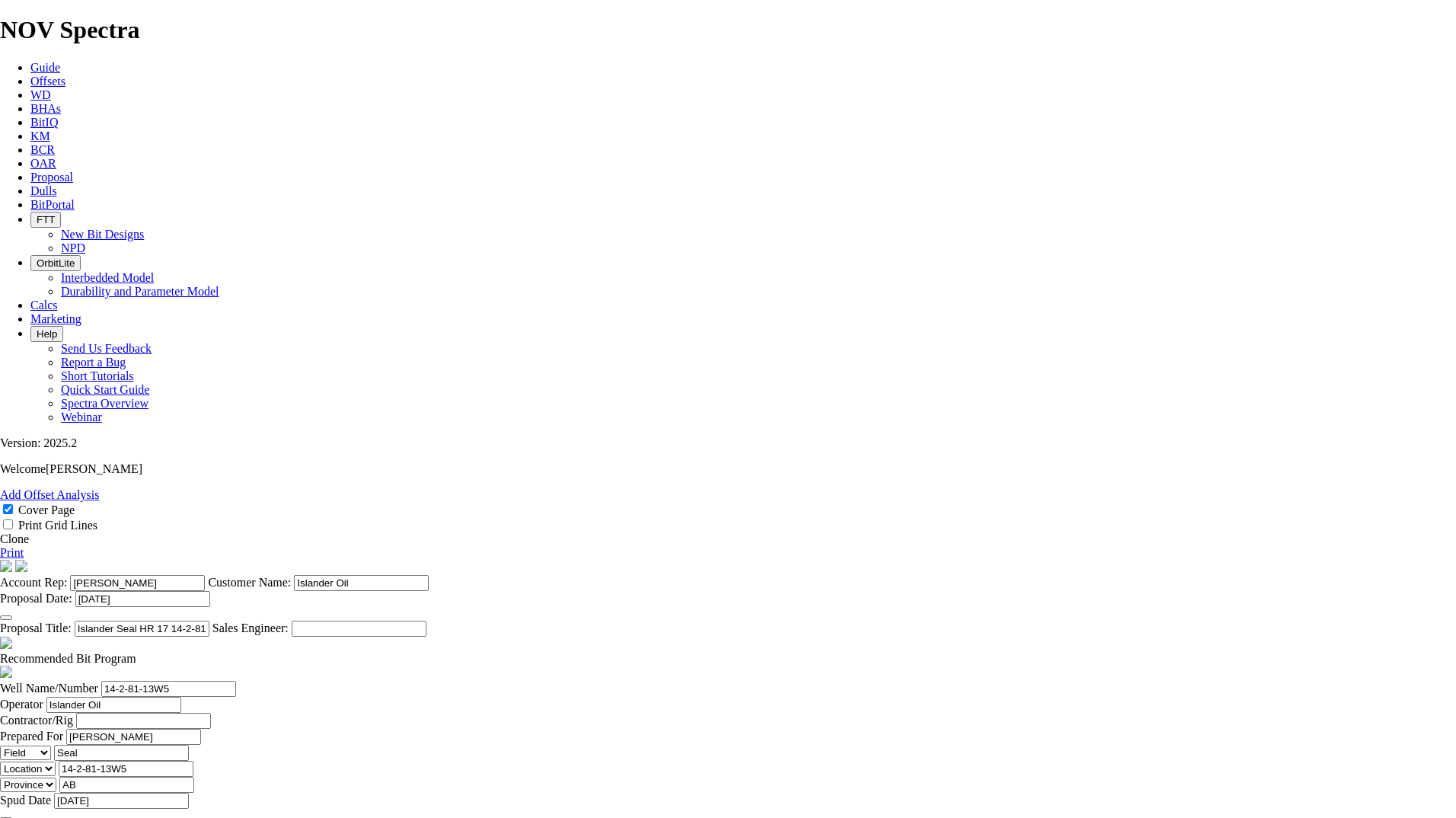
type input "10000"
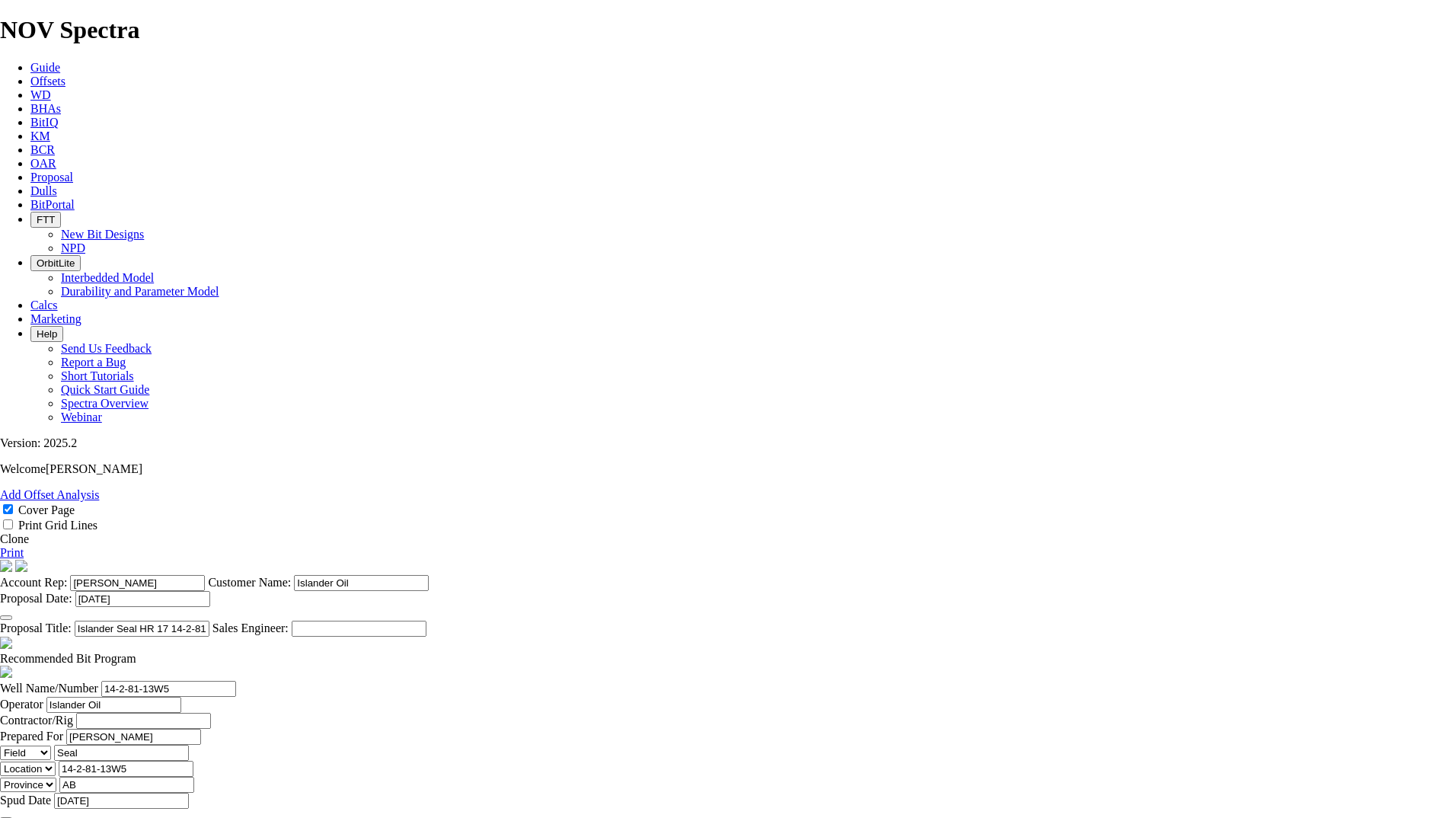
click at [65, 75] on span "Offsets" at bounding box center [48, 81] width 35 height 13
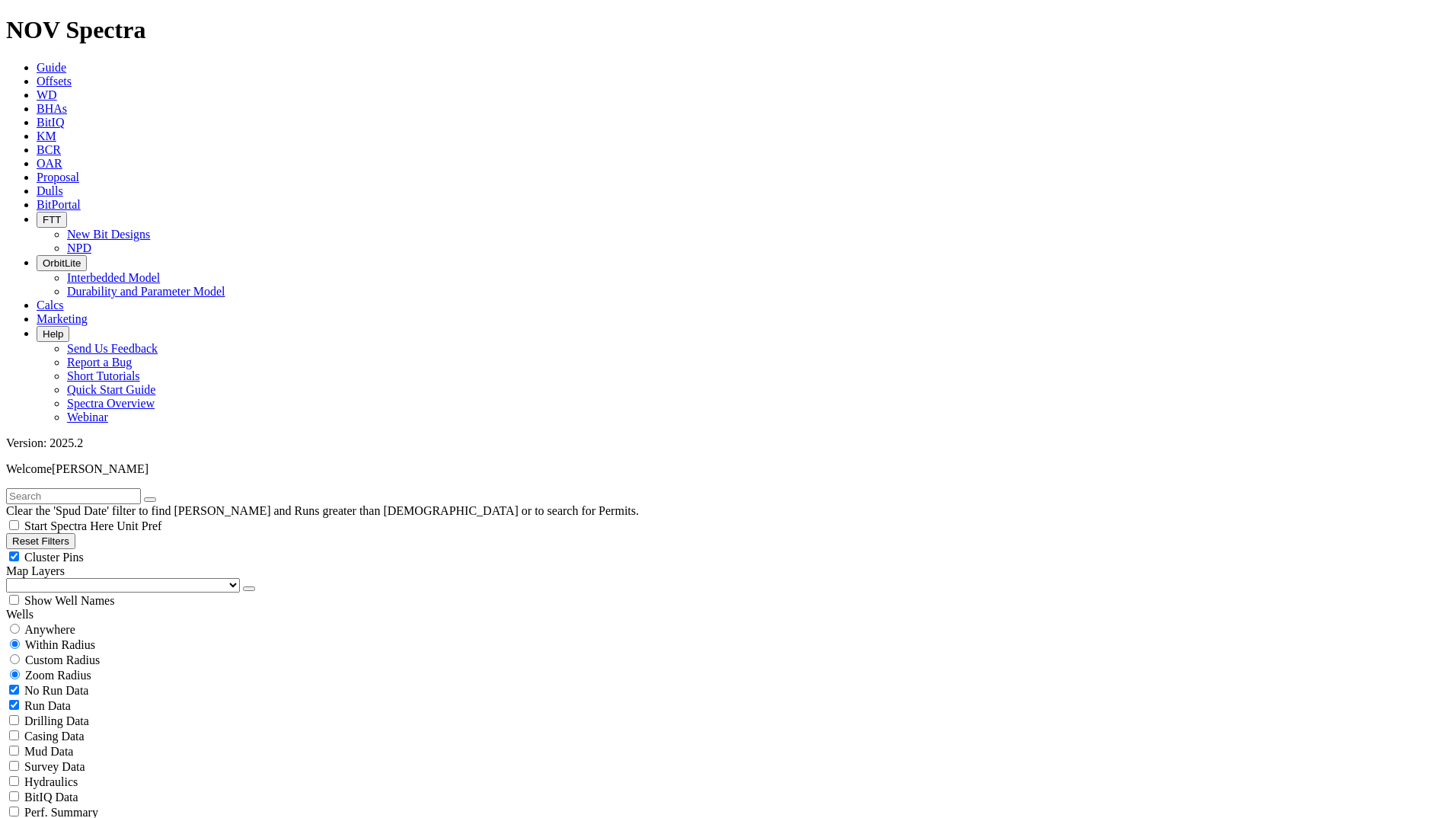
drag, startPoint x: 1308, startPoint y: 427, endPoint x: 1299, endPoint y: 386, distance: 42.0
